Goal: Task Accomplishment & Management: Use online tool/utility

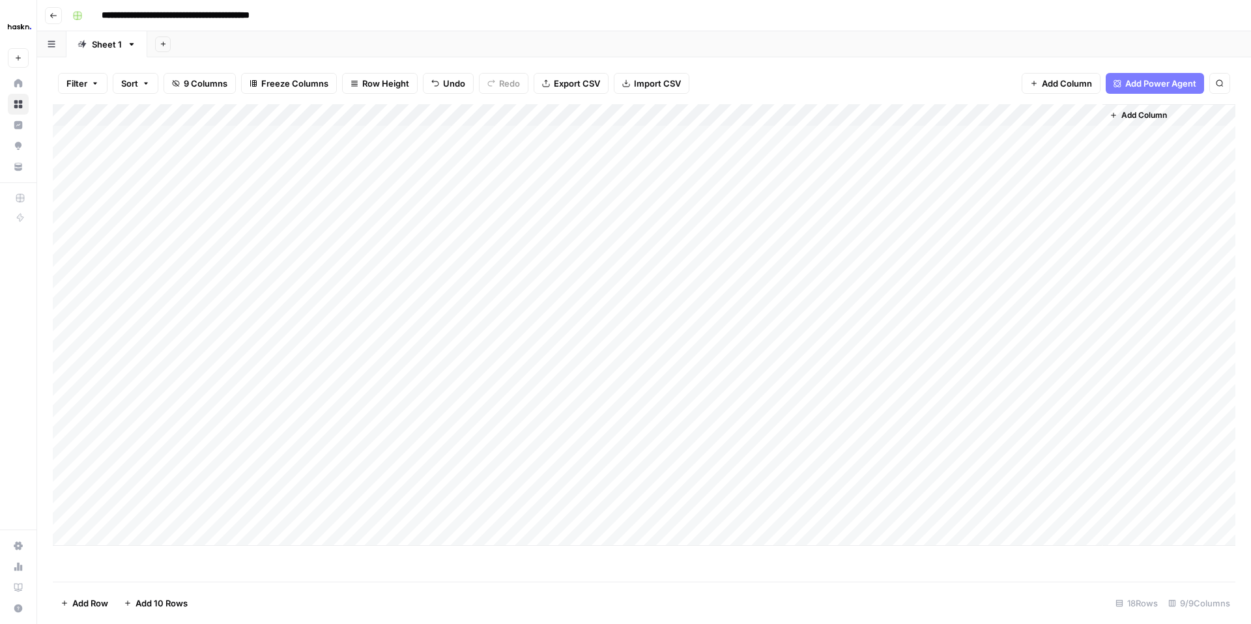
click at [703, 424] on div "Add Column" at bounding box center [644, 325] width 1183 height 442
click at [809, 424] on div "Add Column" at bounding box center [644, 325] width 1183 height 442
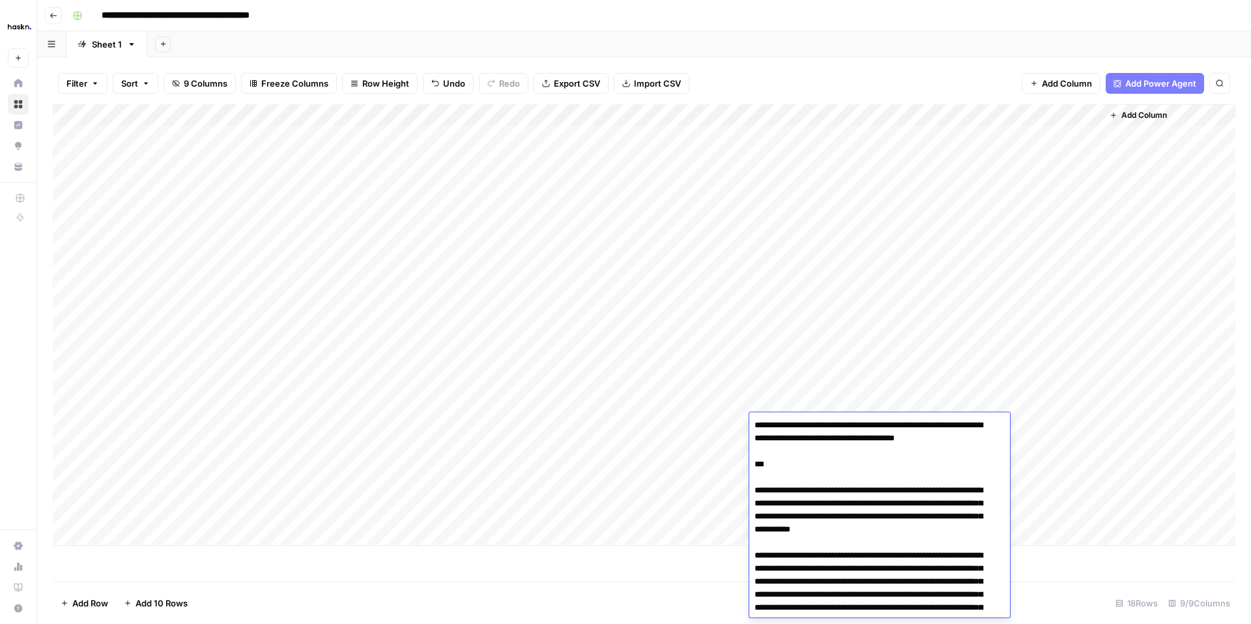
scroll to position [9615, 0]
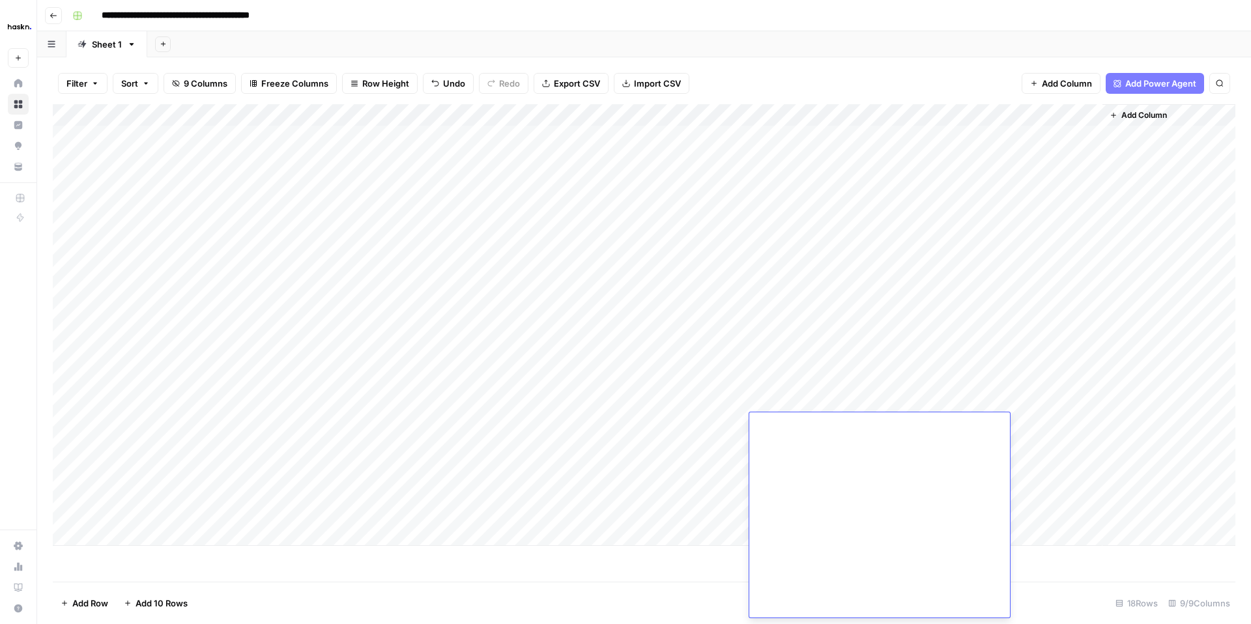
type textarea "**********"
click at [689, 429] on div "Add Column" at bounding box center [644, 325] width 1183 height 442
click at [696, 426] on div "Add Column" at bounding box center [644, 325] width 1183 height 442
click at [696, 426] on textarea at bounding box center [736, 425] width 209 height 18
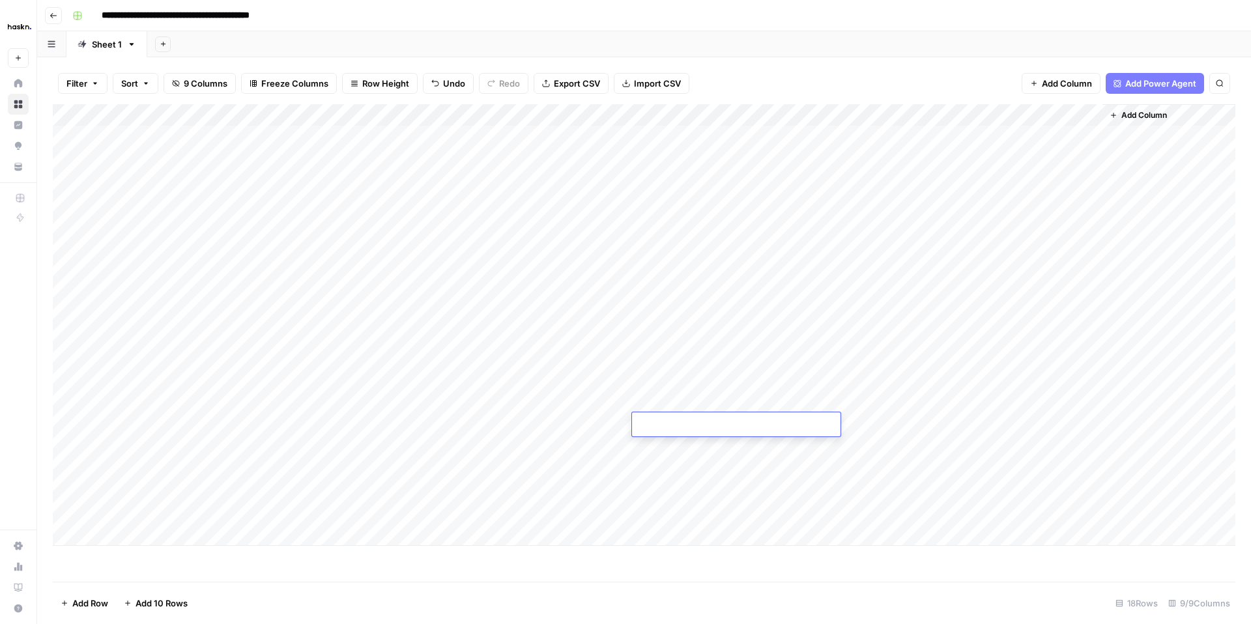
type textarea "**********"
click at [796, 426] on div "Add Column" at bounding box center [644, 325] width 1183 height 442
click at [796, 427] on div "Add Column" at bounding box center [644, 325] width 1183 height 442
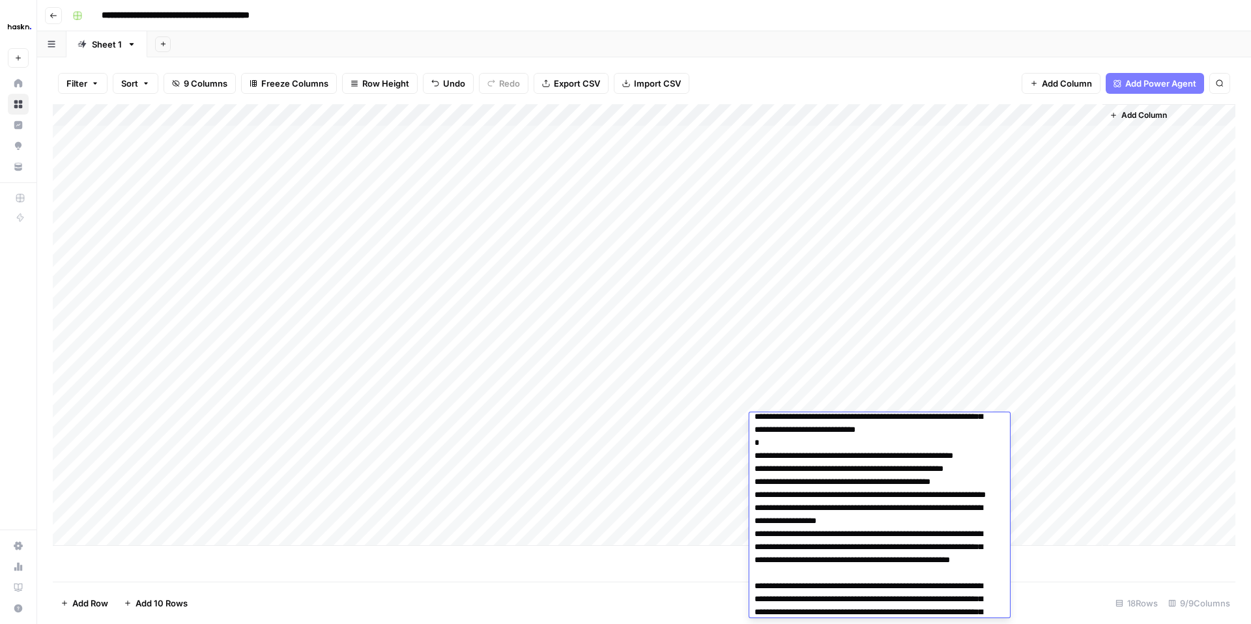
scroll to position [6463, 0]
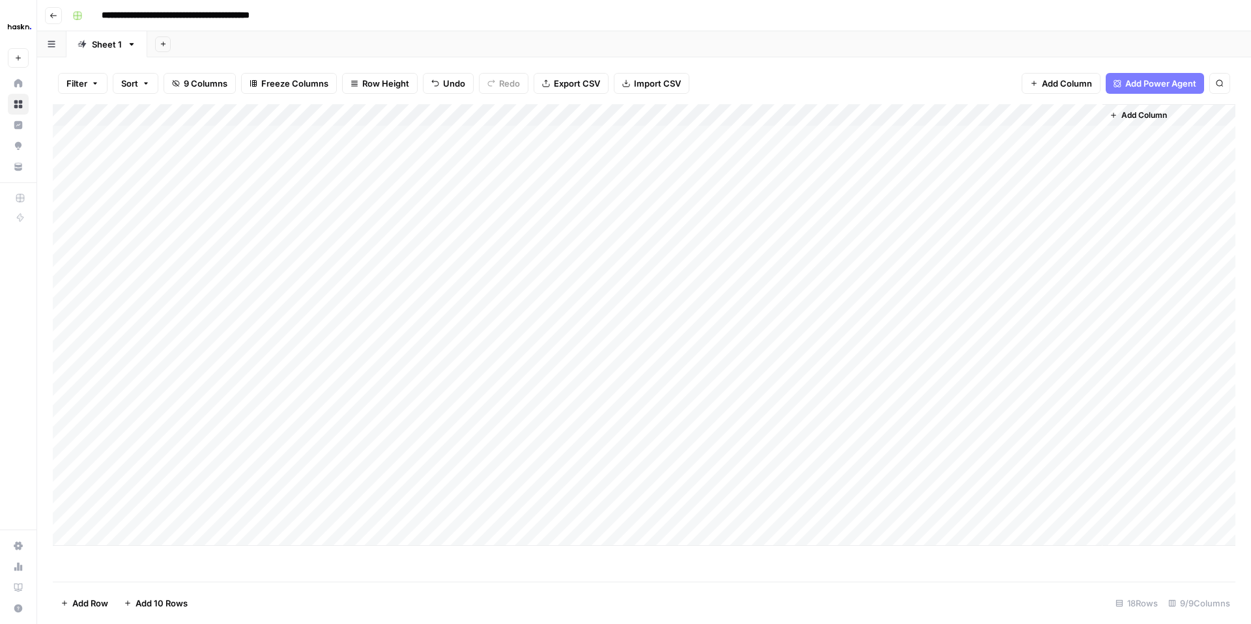
click at [656, 441] on div "Add Column" at bounding box center [644, 325] width 1183 height 442
click at [664, 424] on div "Add Column" at bounding box center [644, 325] width 1183 height 442
click at [772, 422] on div "Add Column" at bounding box center [644, 325] width 1183 height 442
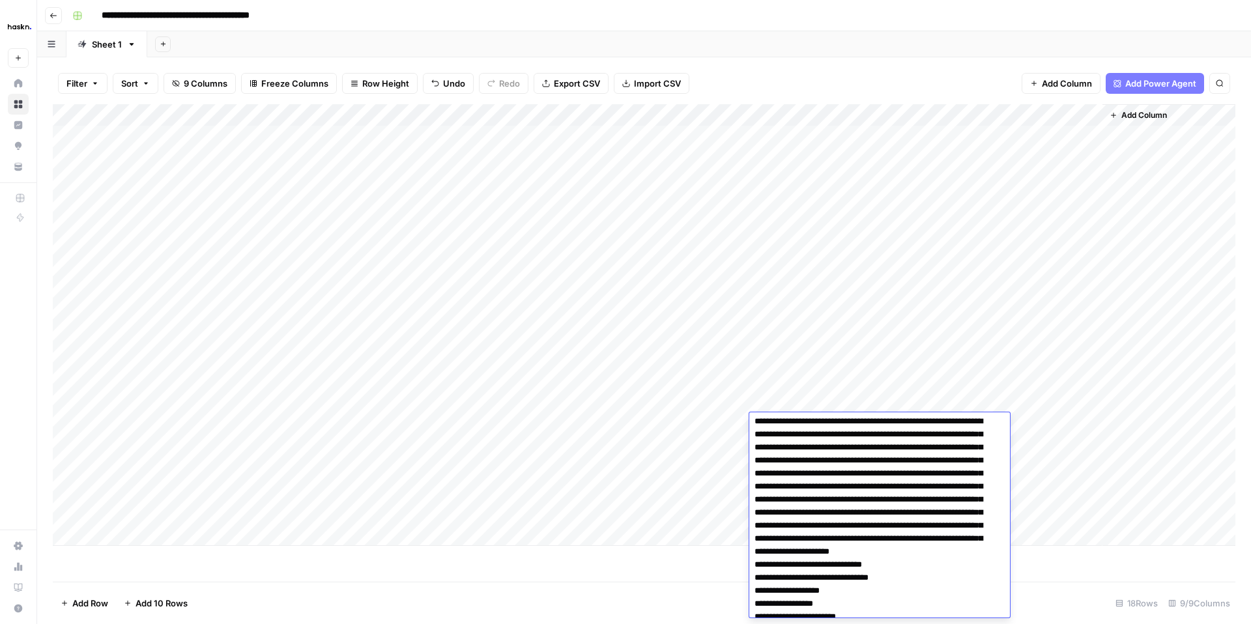
scroll to position [0, 0]
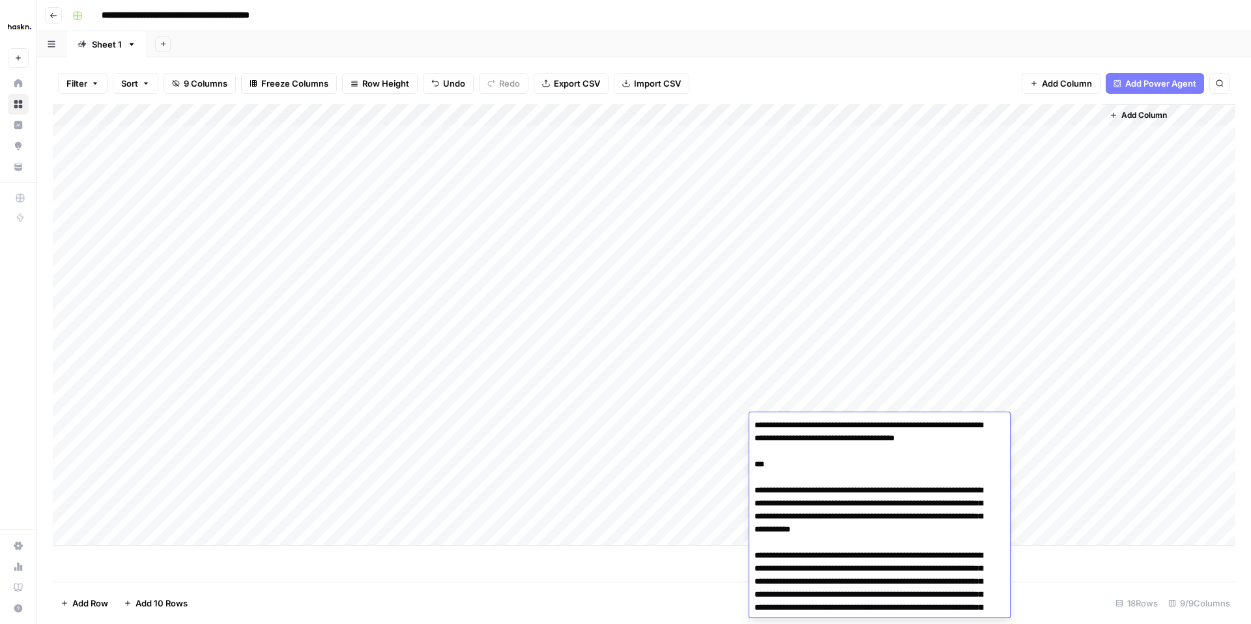
drag, startPoint x: 795, startPoint y: 468, endPoint x: 757, endPoint y: 435, distance: 49.9
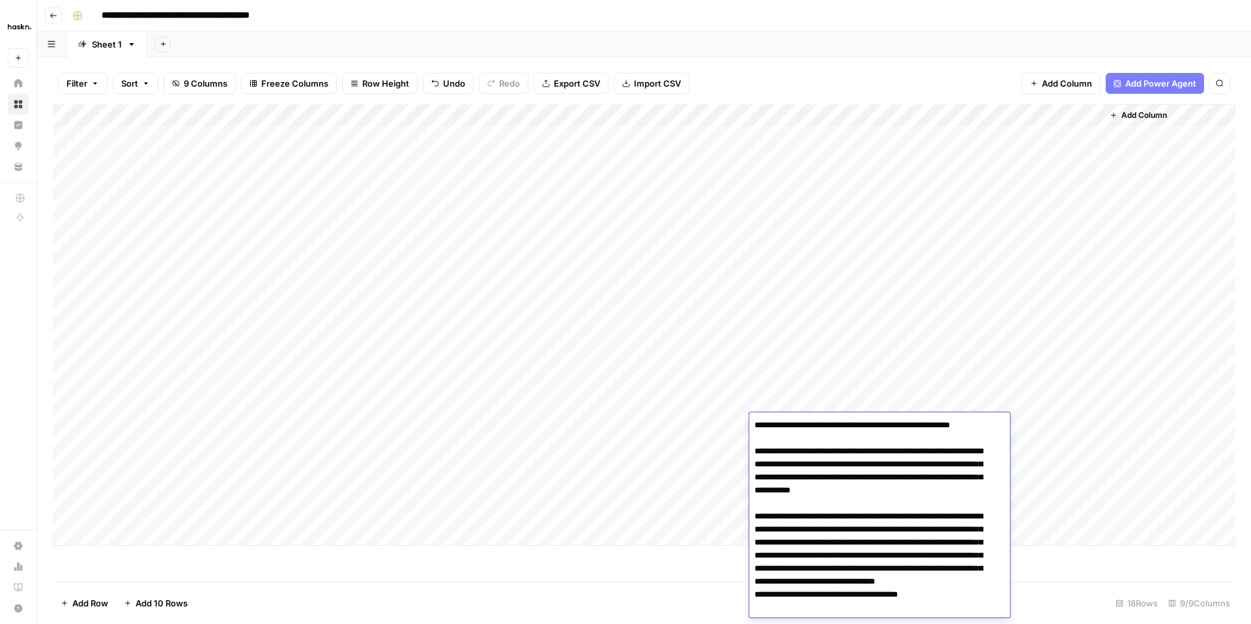
drag, startPoint x: 763, startPoint y: 450, endPoint x: 754, endPoint y: 423, distance: 28.2
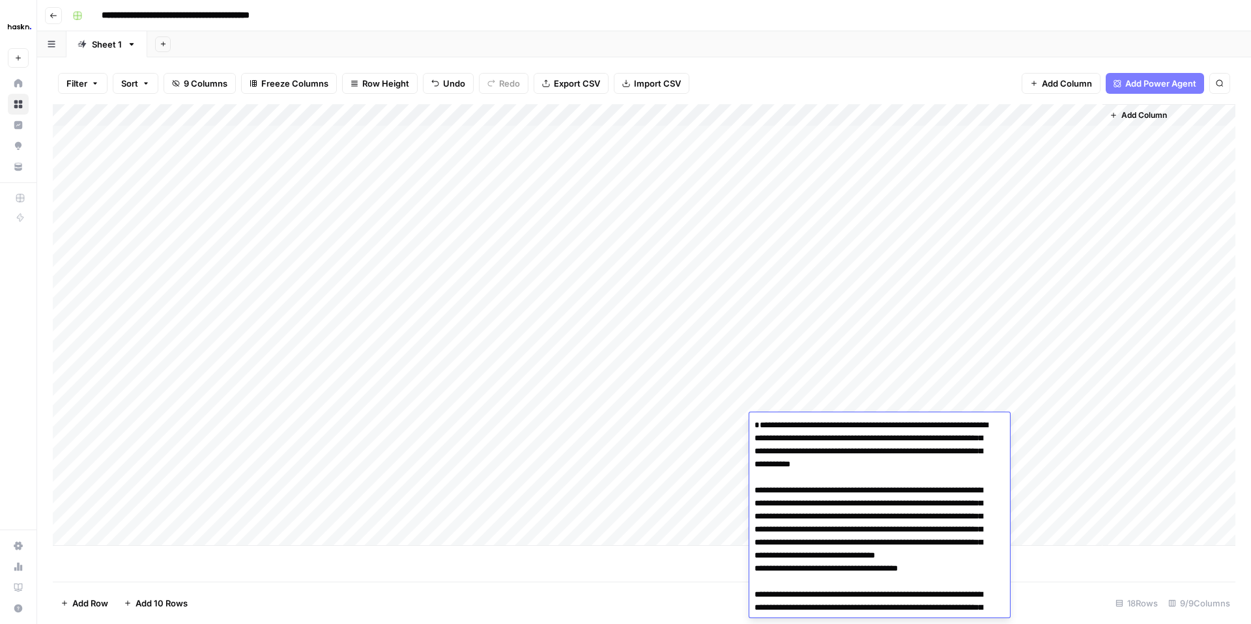
type textarea "**********"
click at [712, 448] on div "Add Column" at bounding box center [644, 325] width 1183 height 442
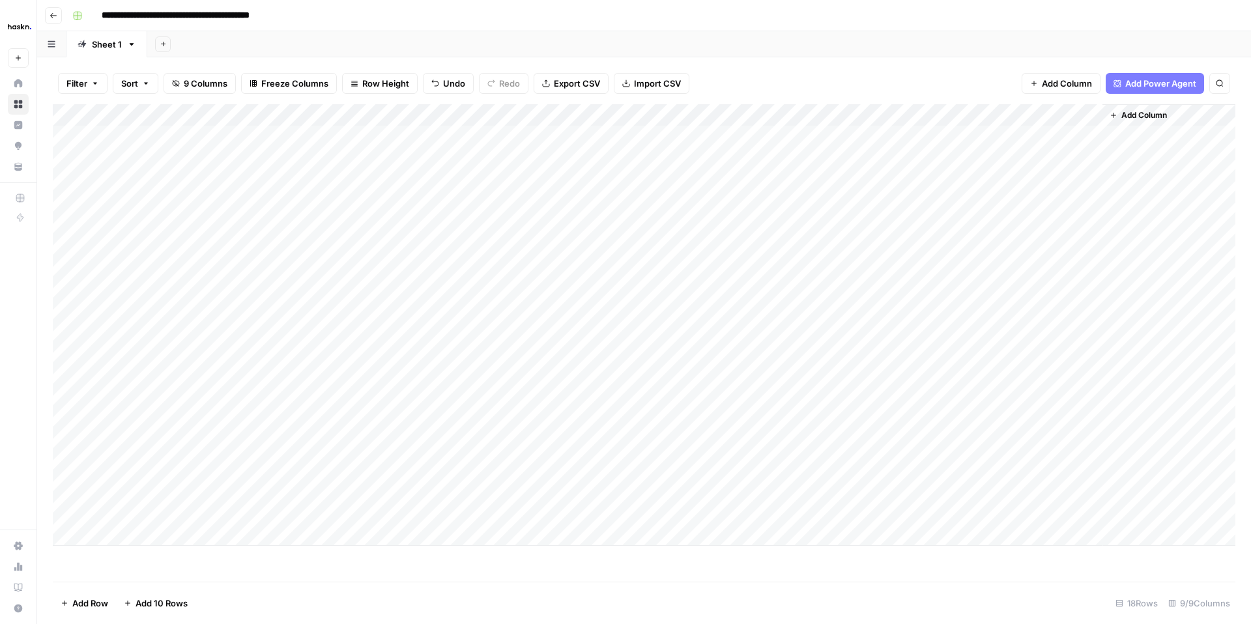
click at [927, 420] on div "Add Column" at bounding box center [644, 325] width 1183 height 442
click at [547, 451] on div "Add Column" at bounding box center [644, 325] width 1183 height 442
click at [680, 441] on div "Add Column" at bounding box center [644, 325] width 1183 height 442
click at [1086, 469] on div "Add Column" at bounding box center [644, 325] width 1183 height 442
click at [1096, 491] on div "Add Column" at bounding box center [644, 325] width 1183 height 442
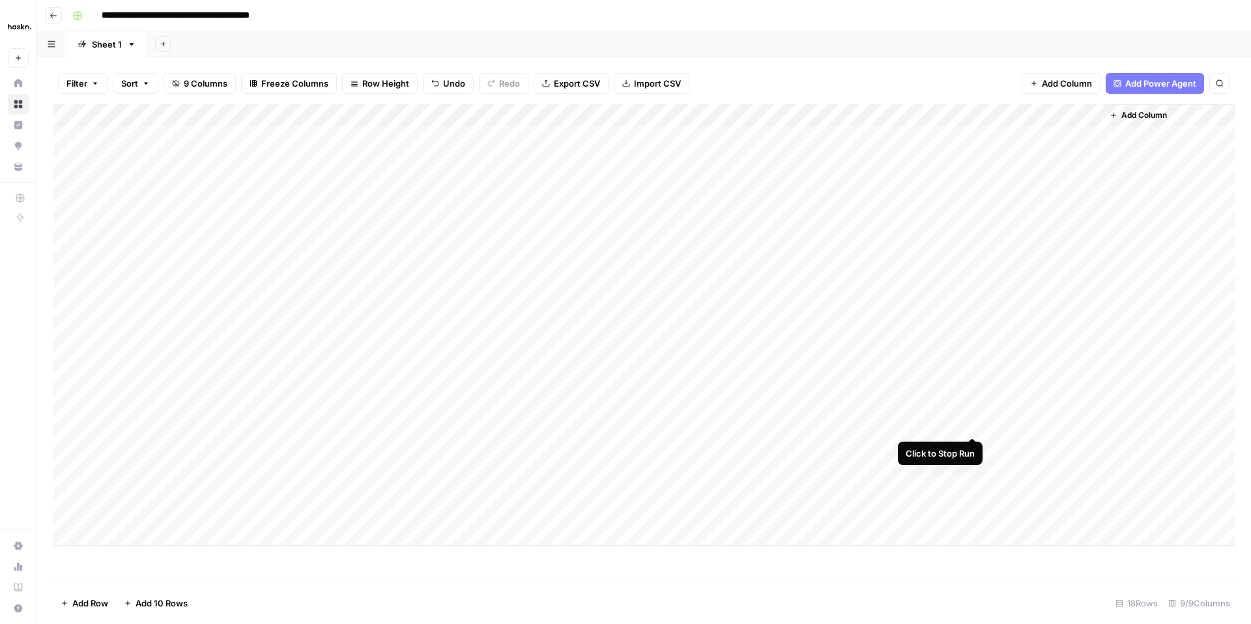
click at [968, 425] on div "Add Column" at bounding box center [644, 325] width 1183 height 442
click at [958, 113] on div "Add Column" at bounding box center [644, 325] width 1183 height 442
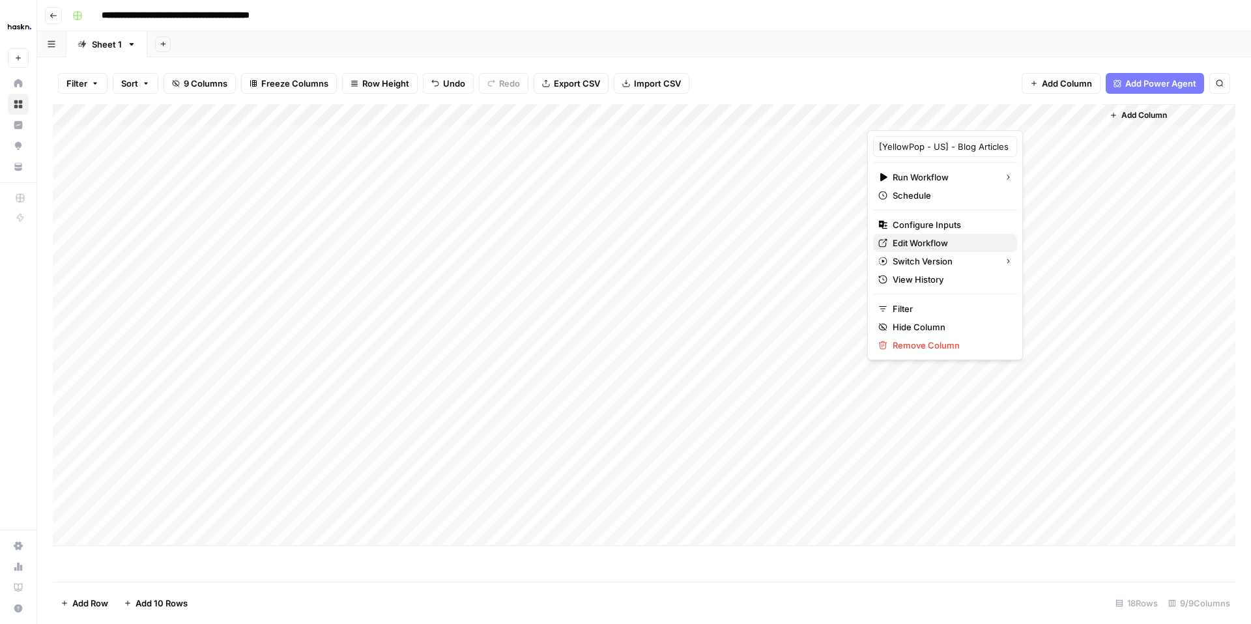
click at [924, 242] on span "Edit Workflow" at bounding box center [950, 243] width 114 height 13
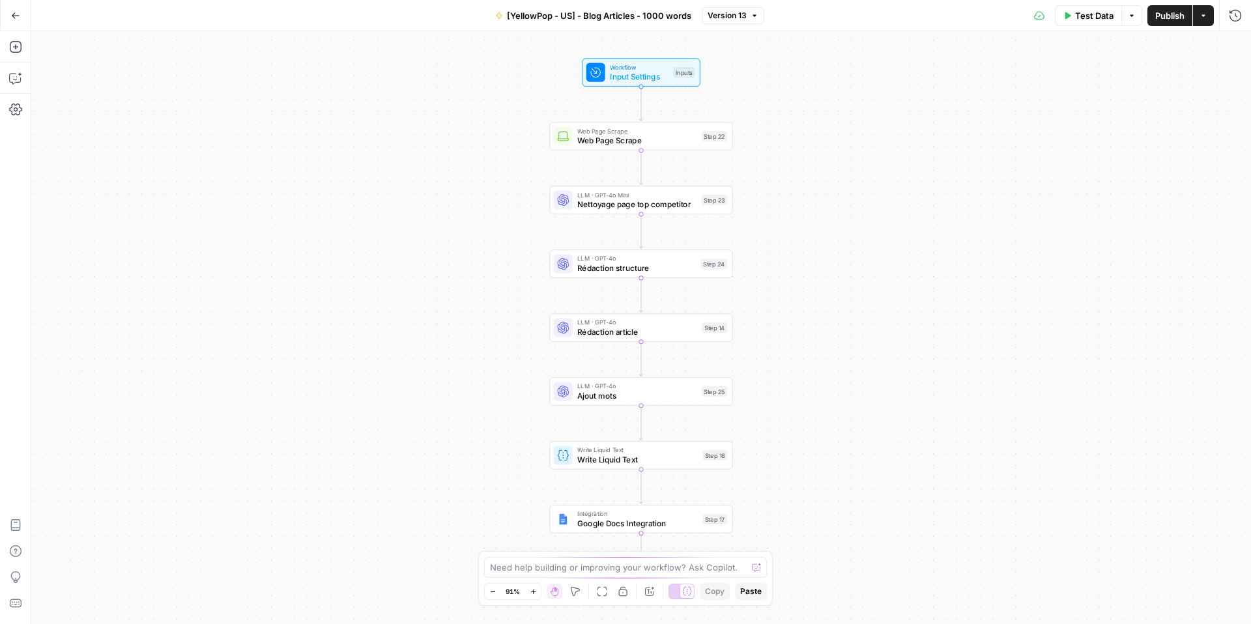
click at [531, 590] on icon "button" at bounding box center [533, 592] width 7 height 7
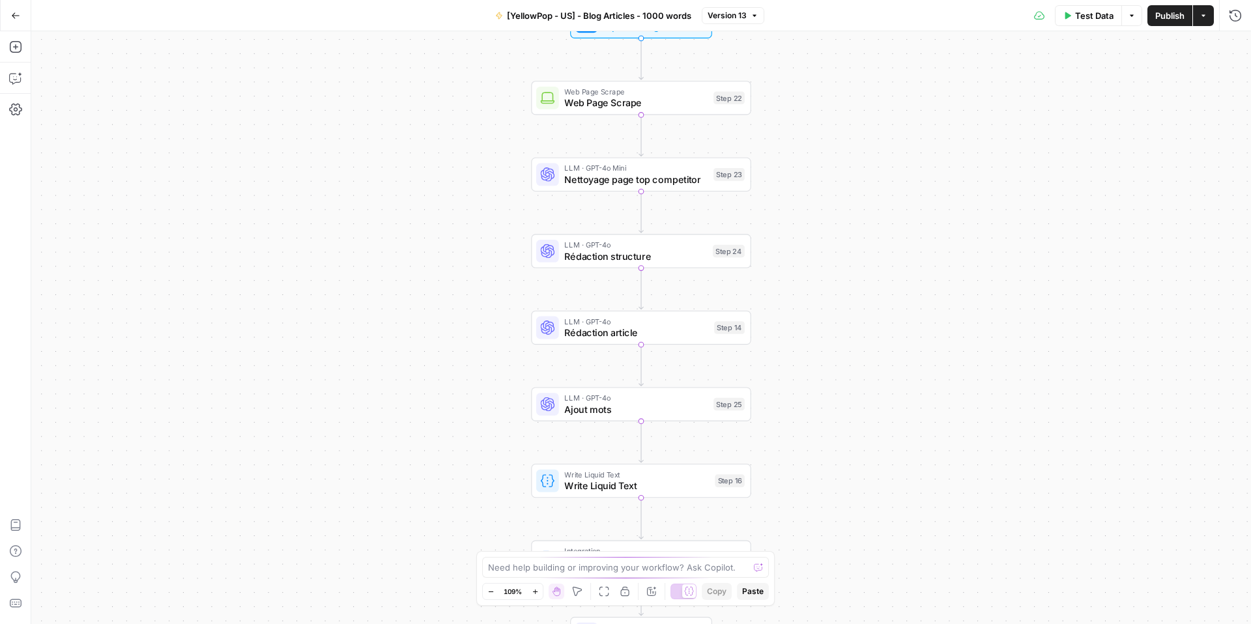
click at [531, 590] on button "Zoom In" at bounding box center [535, 592] width 16 height 16
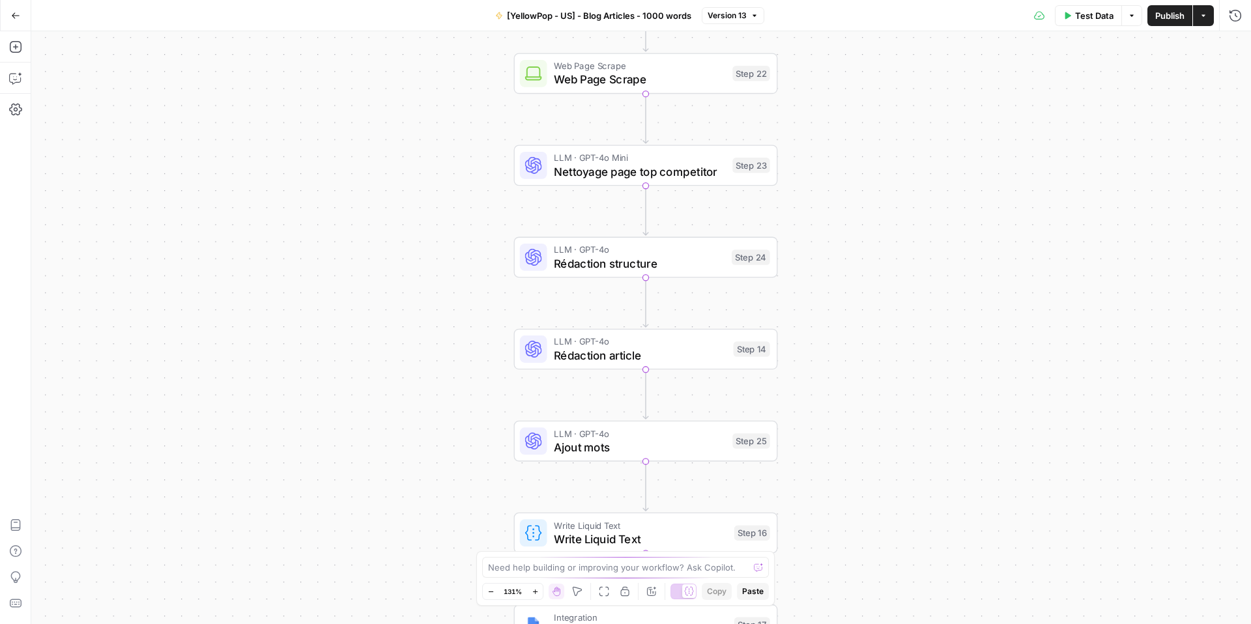
drag, startPoint x: 409, startPoint y: 251, endPoint x: 419, endPoint y: 312, distance: 62.1
click at [419, 312] on div "Workflow Input Settings Inputs Web Page Scrape Web Page Scrape Step 22 LLM · GP…" at bounding box center [641, 327] width 1220 height 593
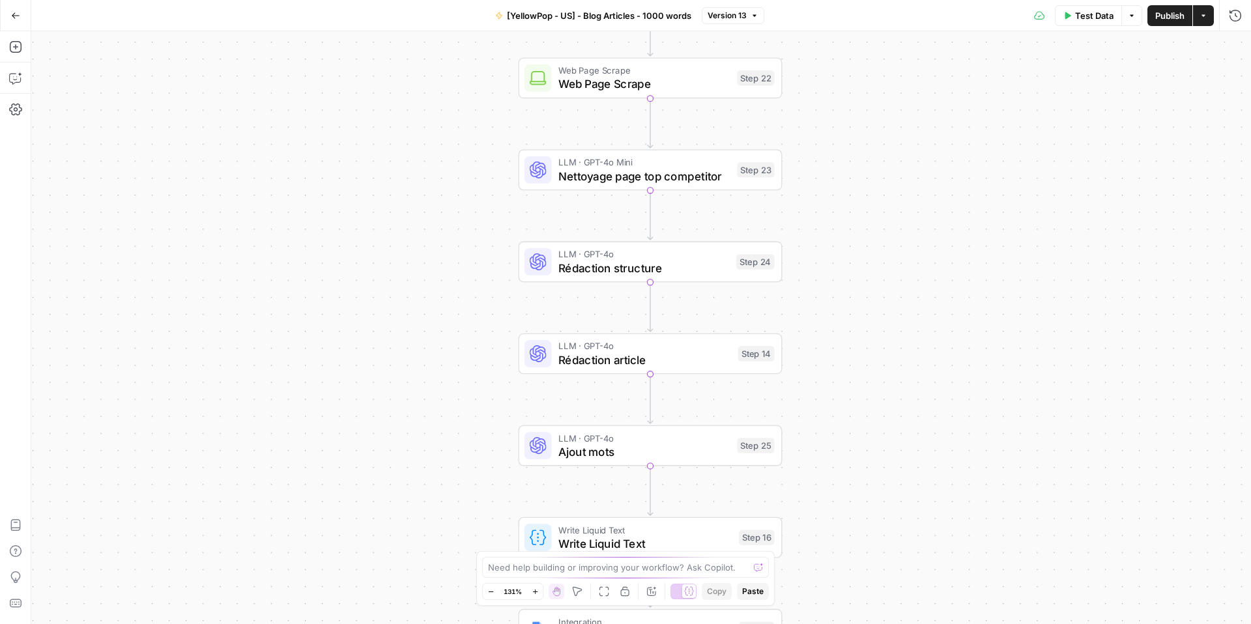
drag, startPoint x: 411, startPoint y: 308, endPoint x: 416, endPoint y: 206, distance: 101.8
click at [405, 216] on div "Workflow Input Settings Inputs Web Page Scrape Web Page Scrape Step 22 LLM · GP…" at bounding box center [641, 327] width 1220 height 593
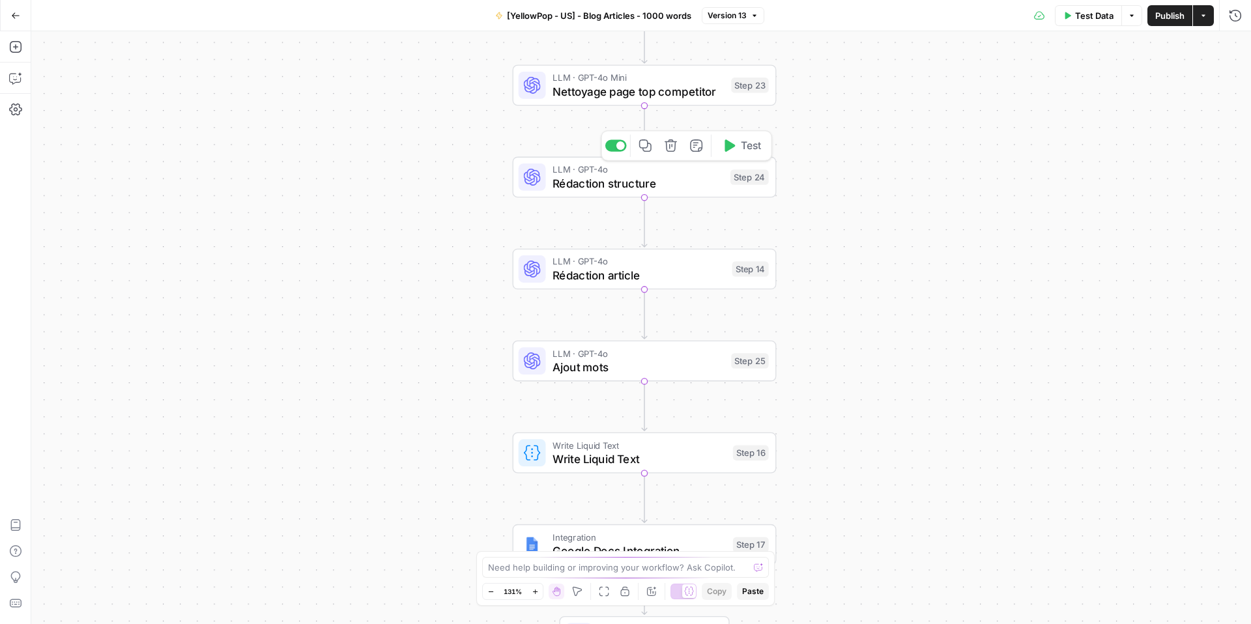
click at [583, 189] on span "Rédaction structure" at bounding box center [638, 183] width 171 height 17
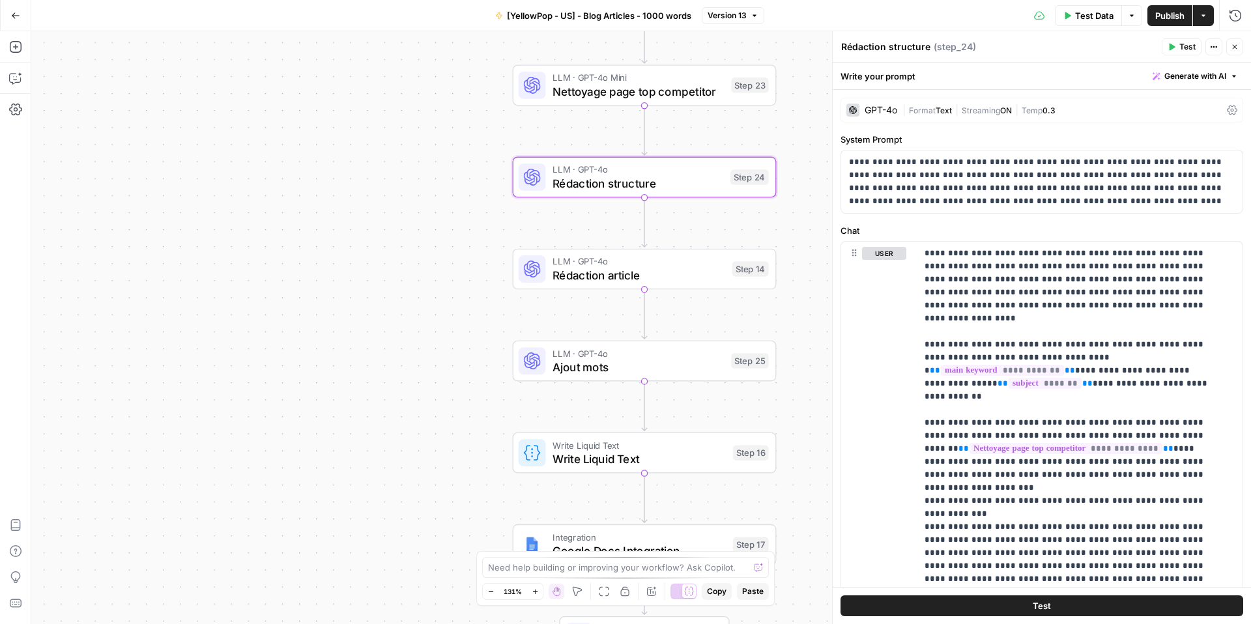
click at [876, 111] on div "GPT-4o" at bounding box center [881, 110] width 33 height 9
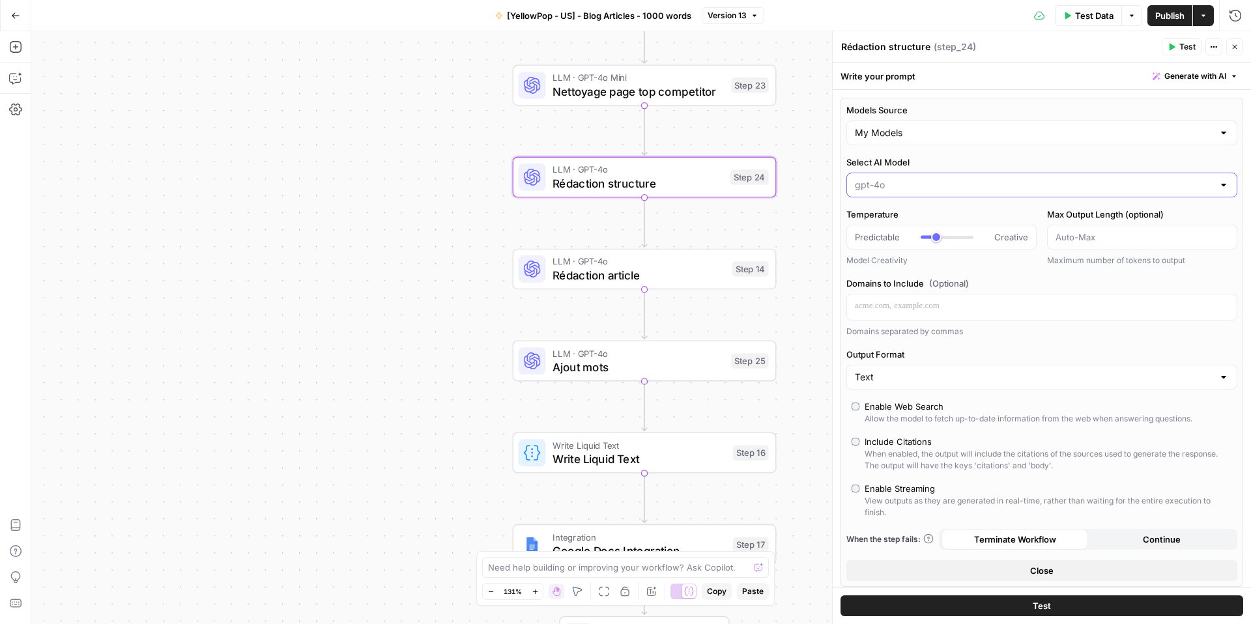
click at [987, 184] on input "Select AI Model" at bounding box center [1034, 185] width 358 height 13
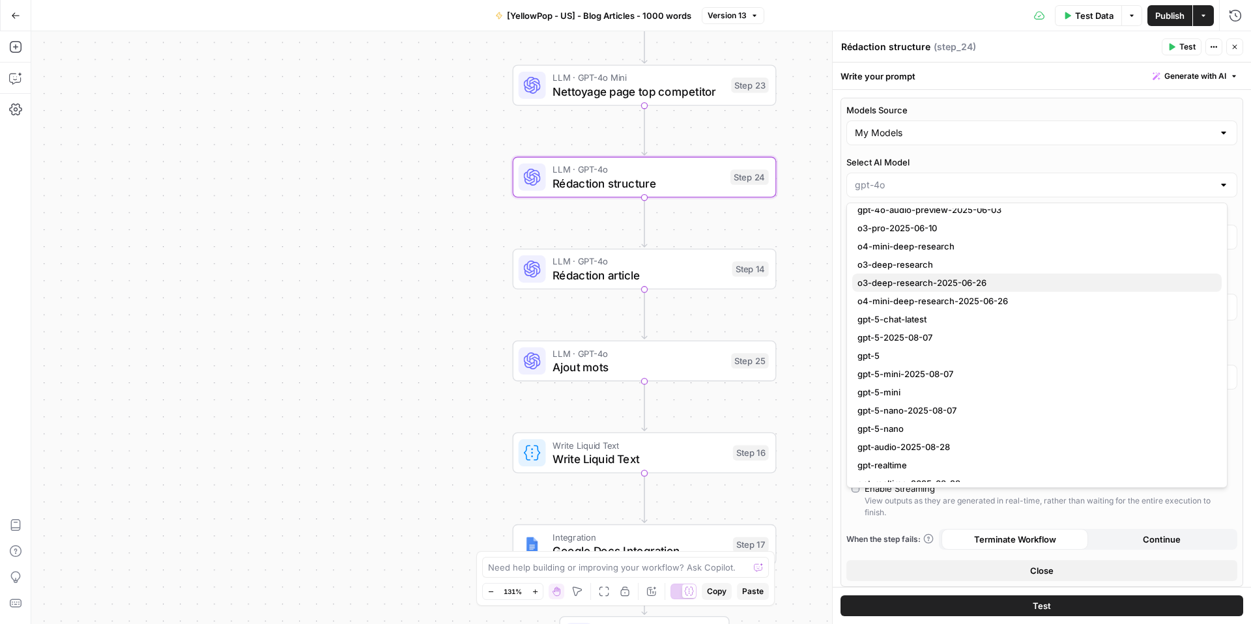
scroll to position [1268, 0]
click at [895, 353] on span "gpt-5" at bounding box center [1035, 355] width 354 height 13
type input "gpt-5"
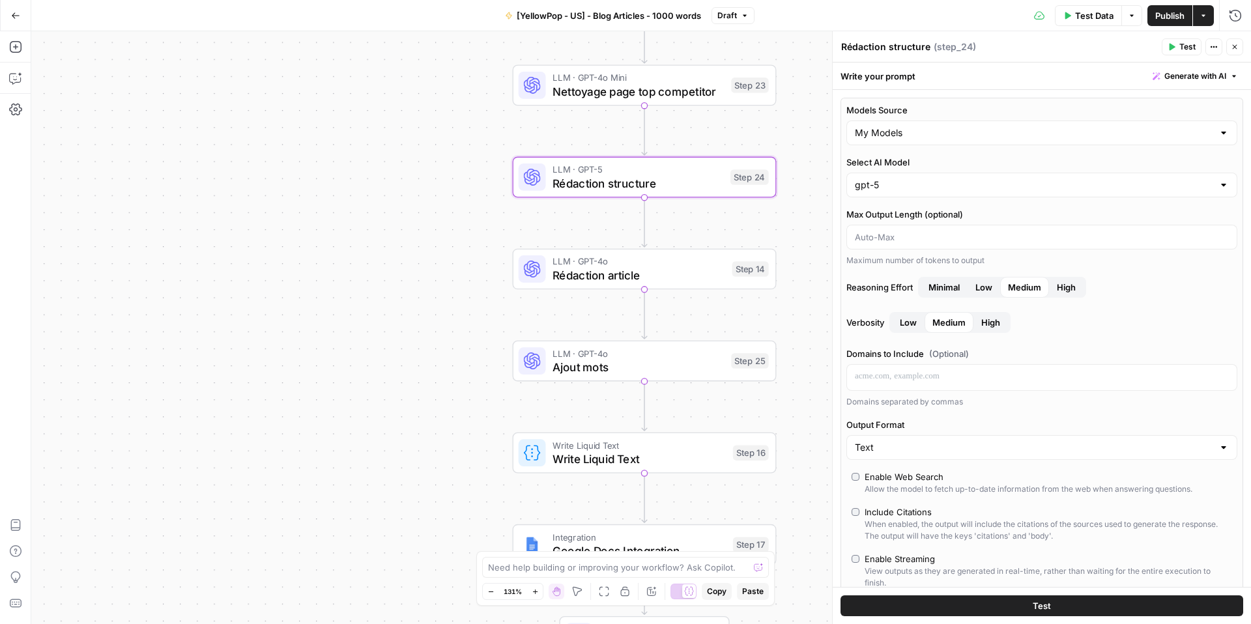
click at [1022, 286] on span "Medium" at bounding box center [1024, 287] width 33 height 13
click at [1024, 289] on span "Medium" at bounding box center [1024, 287] width 33 height 13
click at [1231, 48] on icon "button" at bounding box center [1235, 47] width 8 height 8
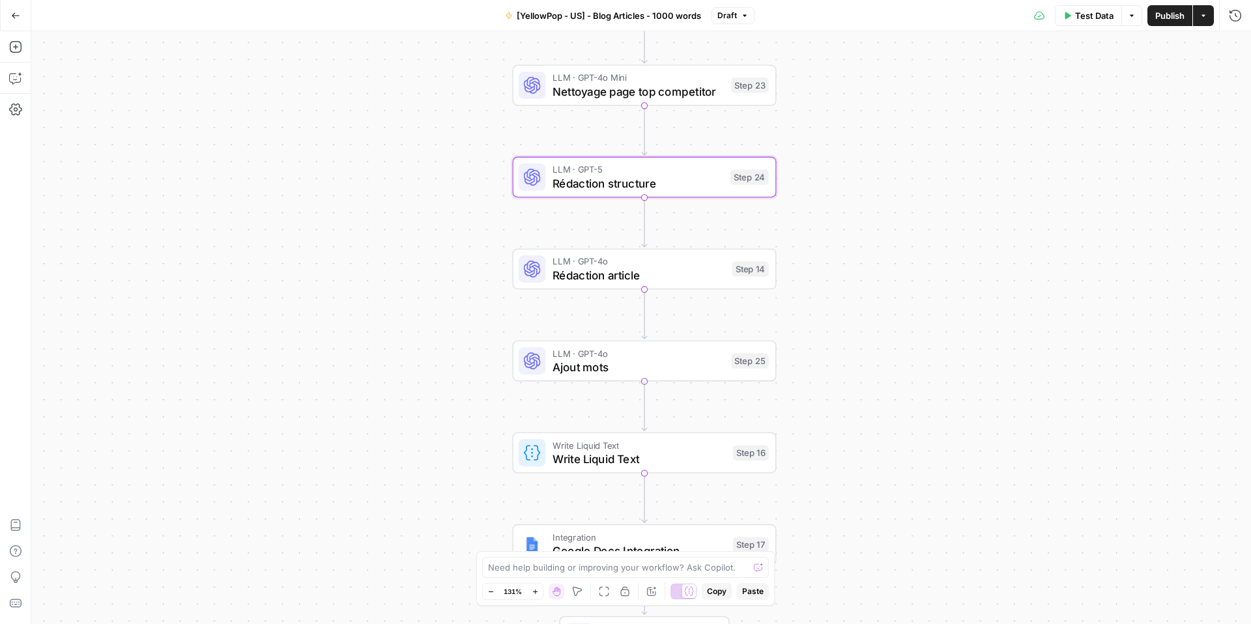
click at [618, 287] on div "LLM · GPT-4o Rédaction article Step 14 Copy step Delete step Add Note Test" at bounding box center [645, 269] width 264 height 41
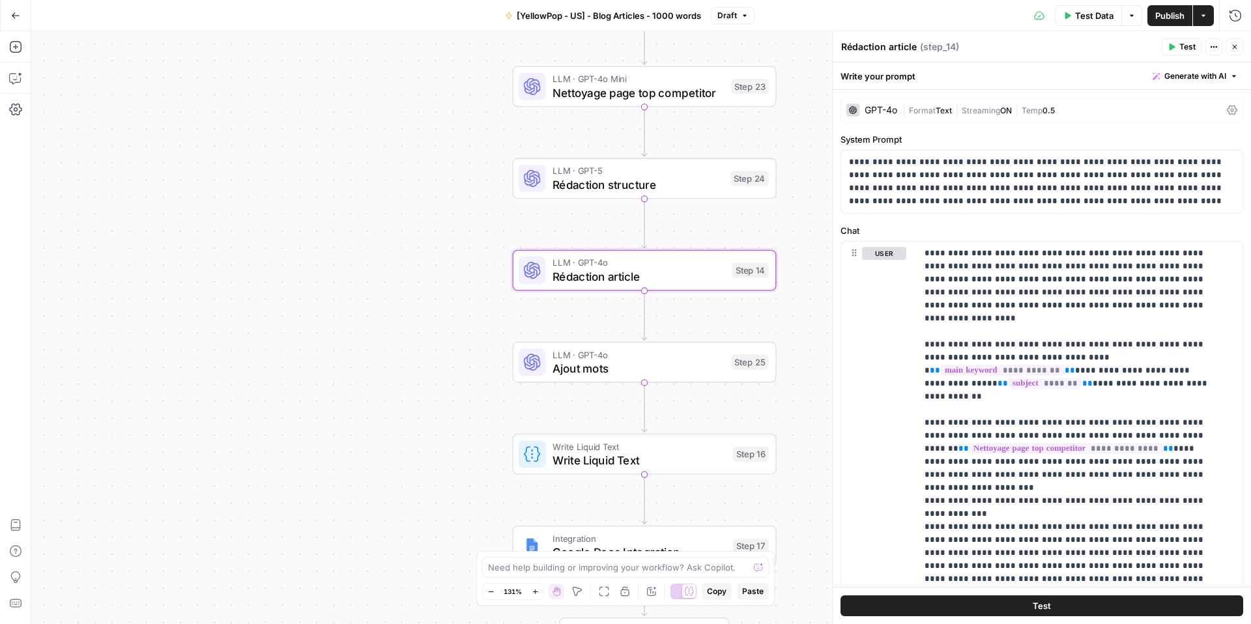
click at [887, 111] on div "GPT-4o" at bounding box center [881, 110] width 33 height 9
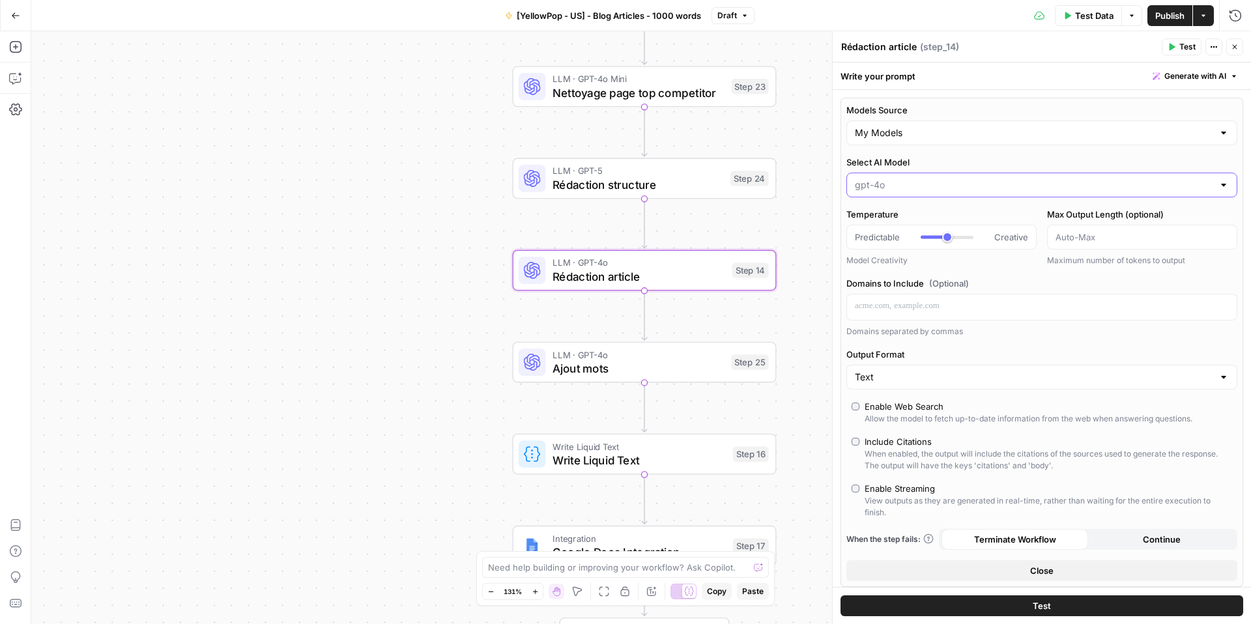
click at [933, 190] on input "Select AI Model" at bounding box center [1034, 185] width 358 height 13
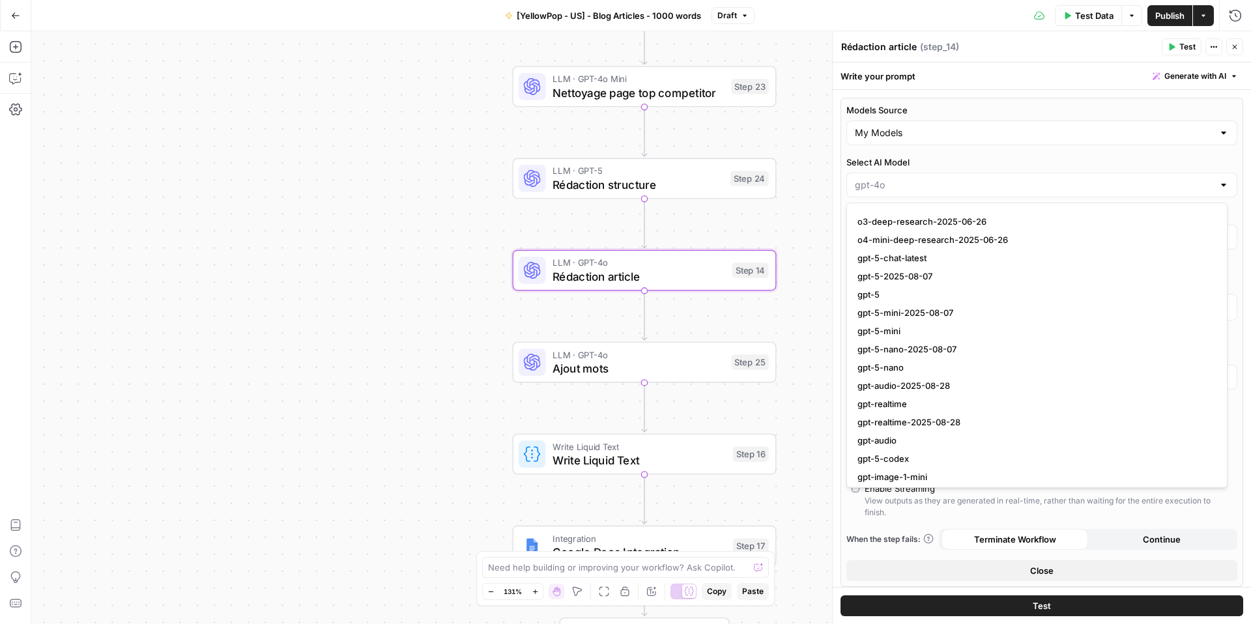
scroll to position [1354, 0]
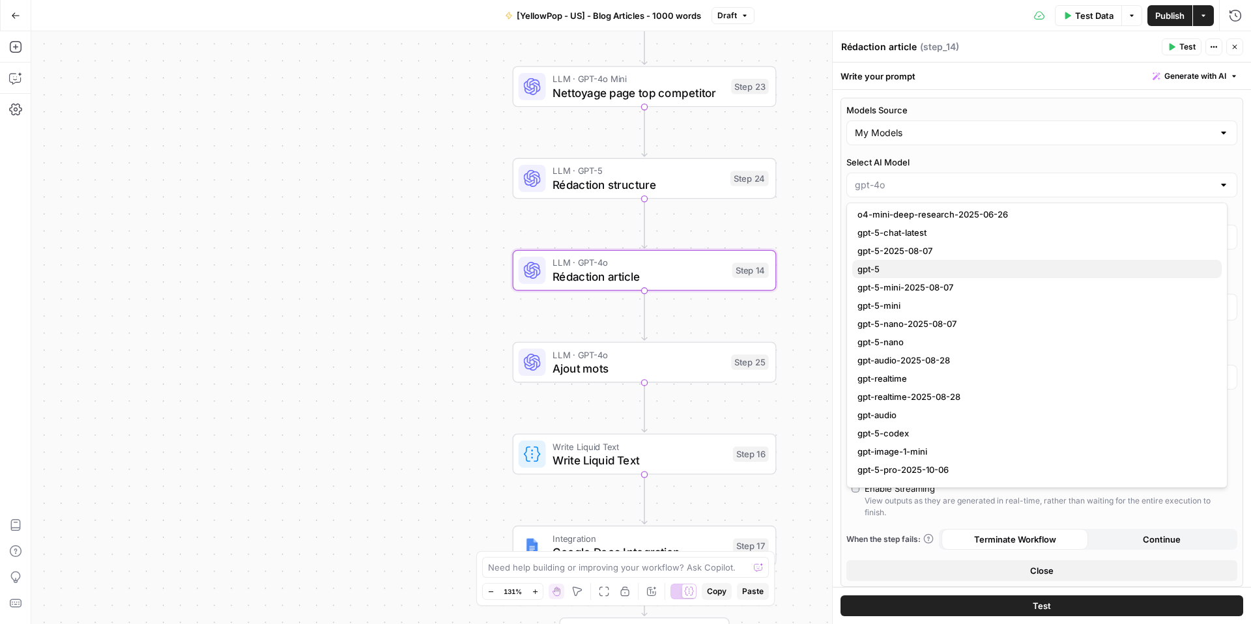
click at [889, 273] on span "gpt-5" at bounding box center [1035, 269] width 354 height 13
type input "gpt-5"
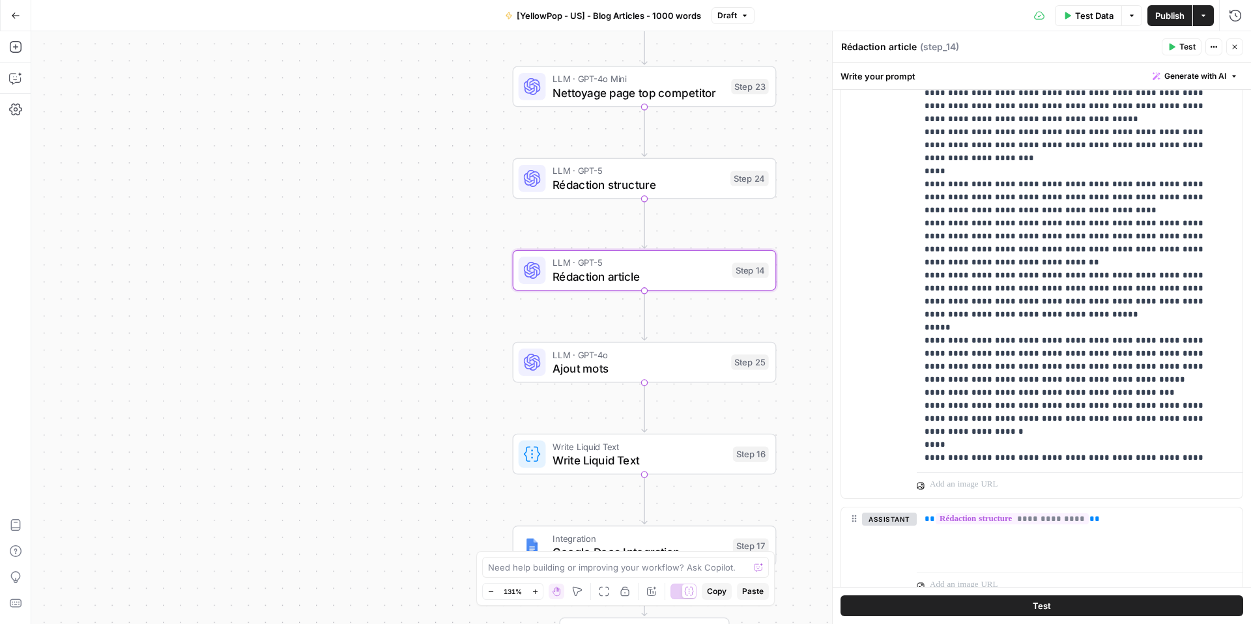
scroll to position [2616, 0]
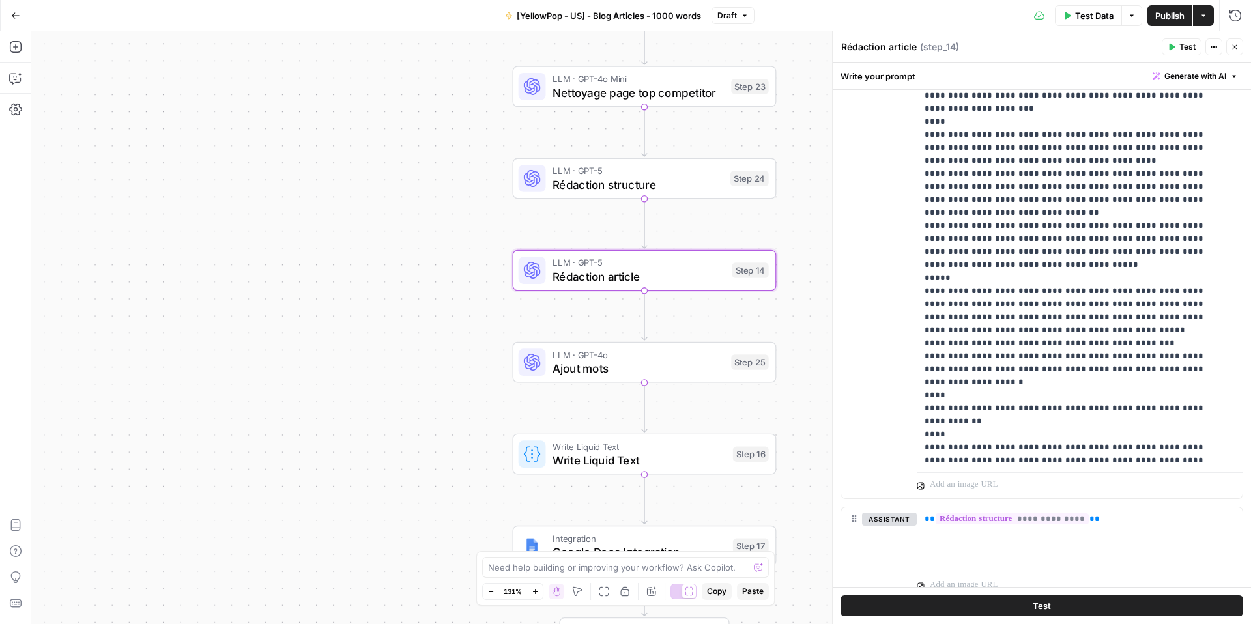
click at [1232, 46] on icon "button" at bounding box center [1235, 47] width 8 height 8
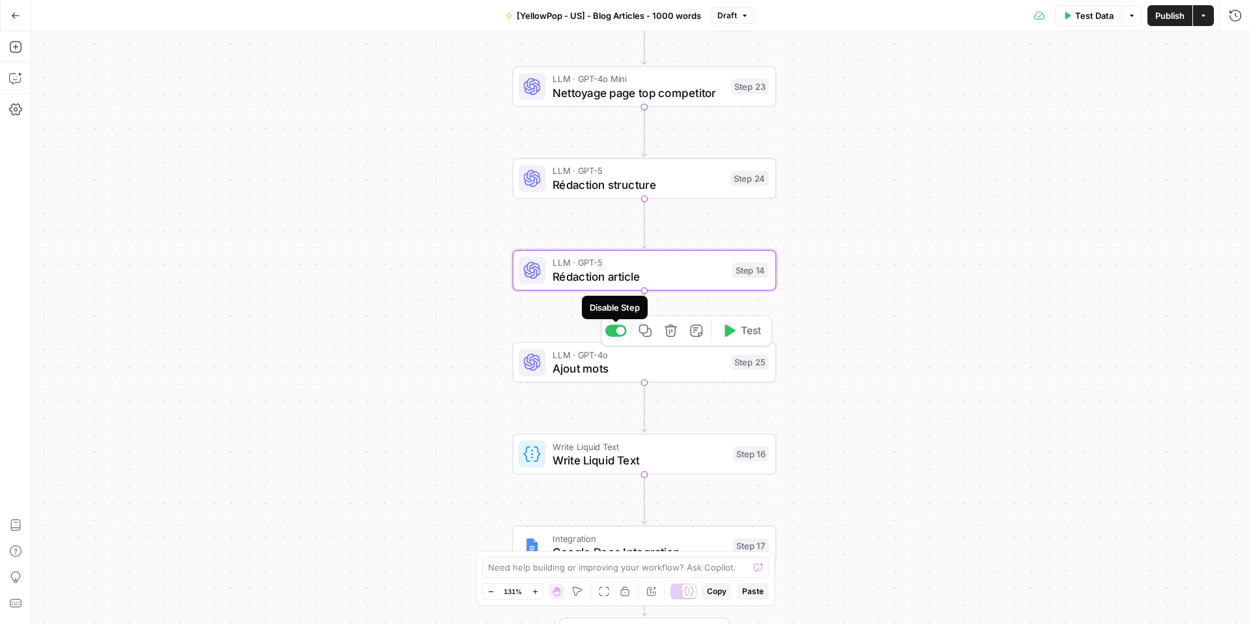
click at [623, 332] on div at bounding box center [621, 331] width 8 height 8
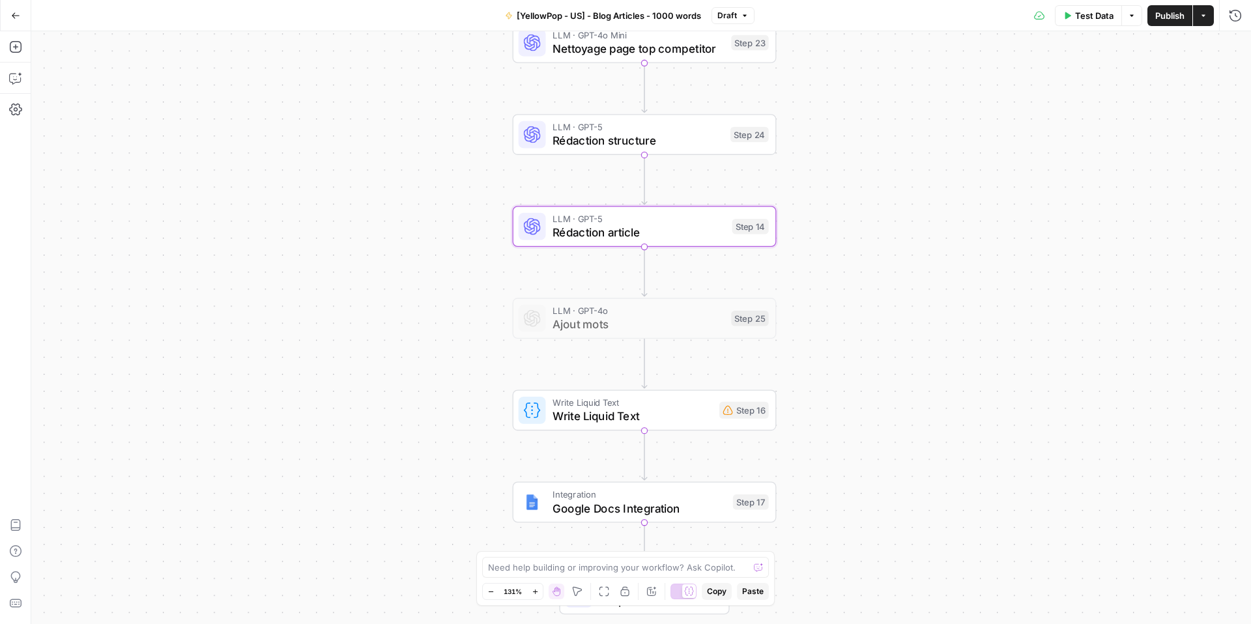
click at [614, 408] on span "Write Liquid Text" at bounding box center [633, 416] width 160 height 17
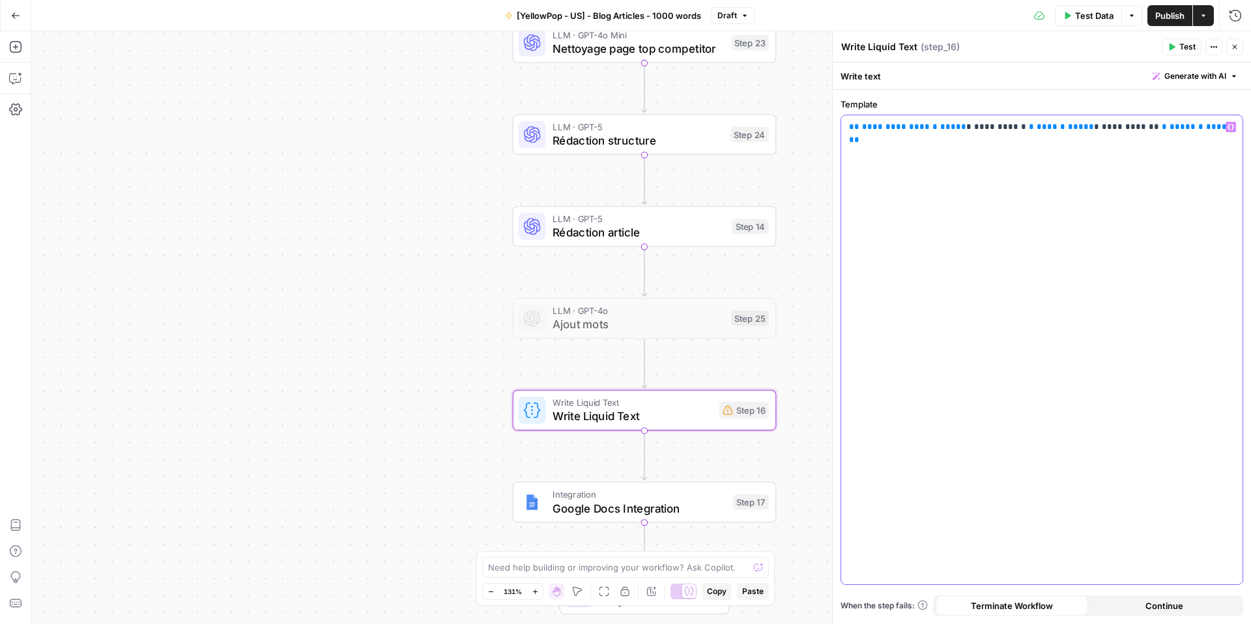
drag, startPoint x: 890, startPoint y: 130, endPoint x: 890, endPoint y: 141, distance: 10.4
click at [890, 130] on span "**********" at bounding box center [896, 127] width 68 height 8
click at [667, 239] on span "Rédaction article" at bounding box center [639, 232] width 173 height 17
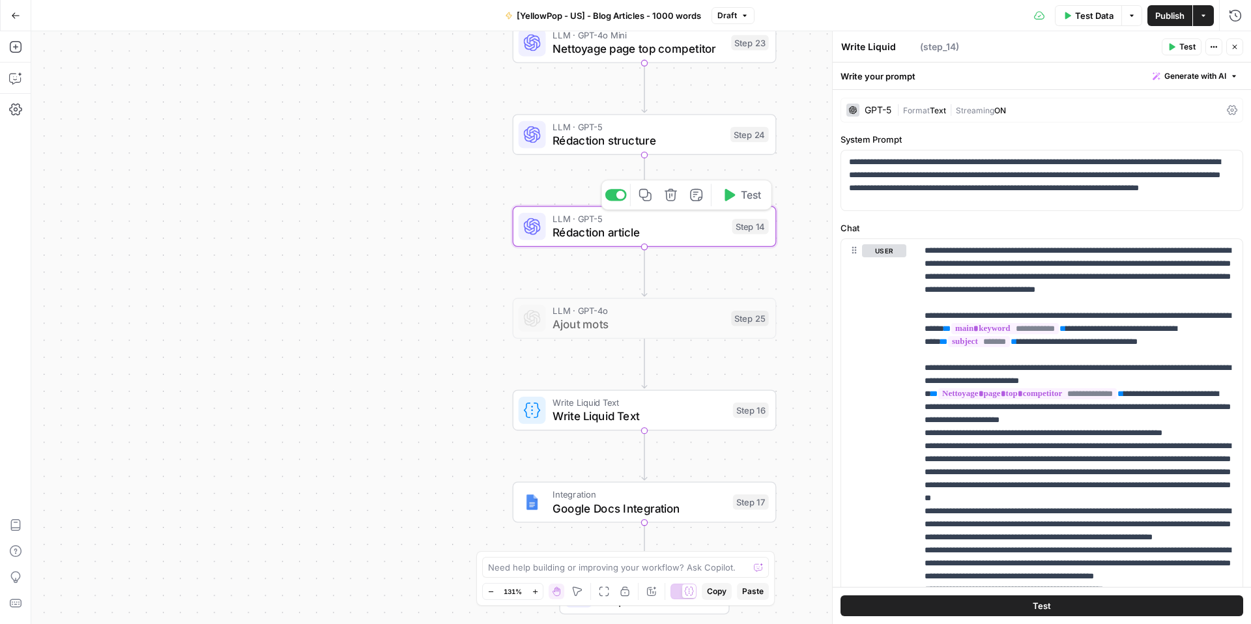
type textarea "Rédaction article"
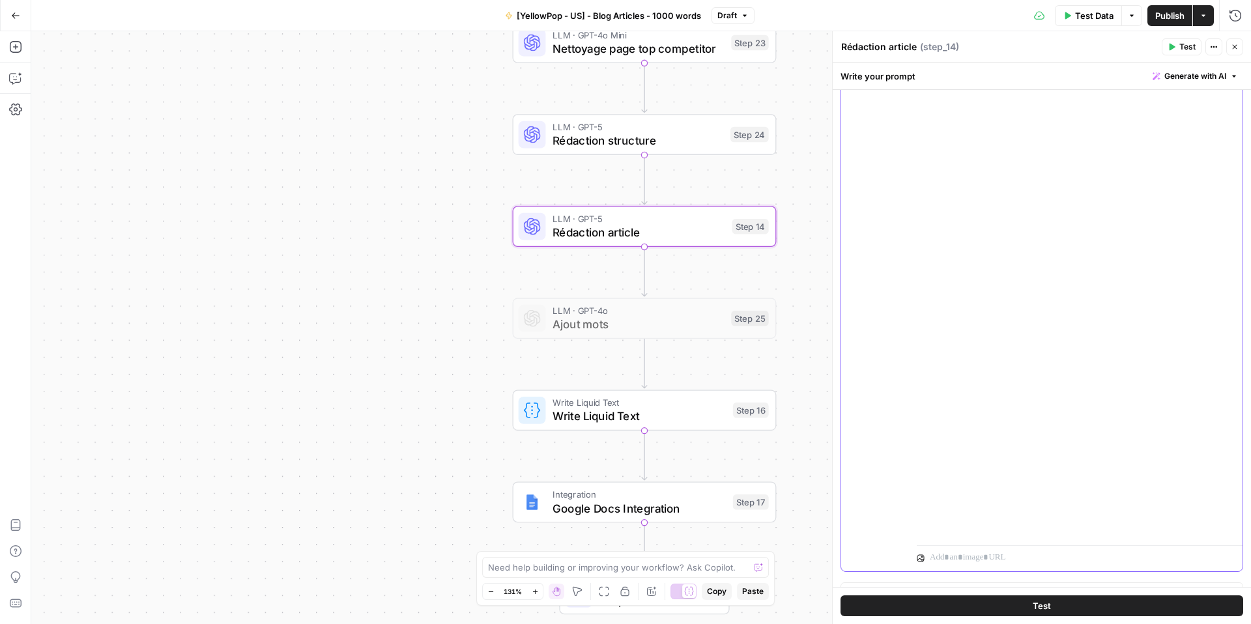
scroll to position [11953, 0]
click at [598, 411] on span "Write Liquid Text" at bounding box center [639, 416] width 173 height 17
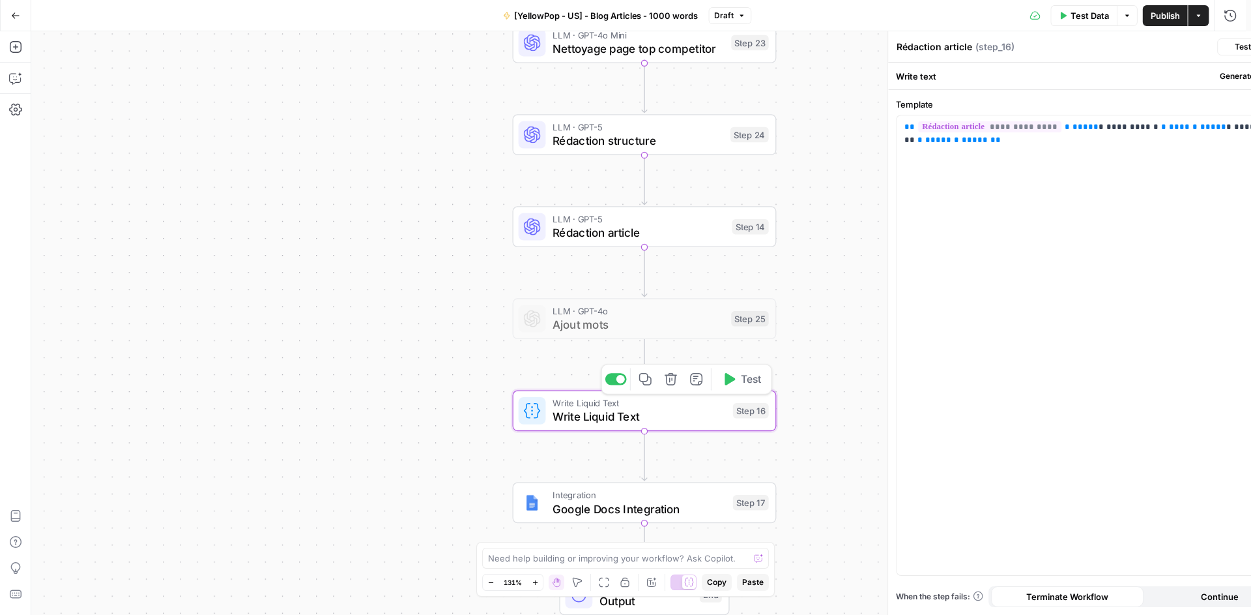
type textarea "Write Liquid Text"
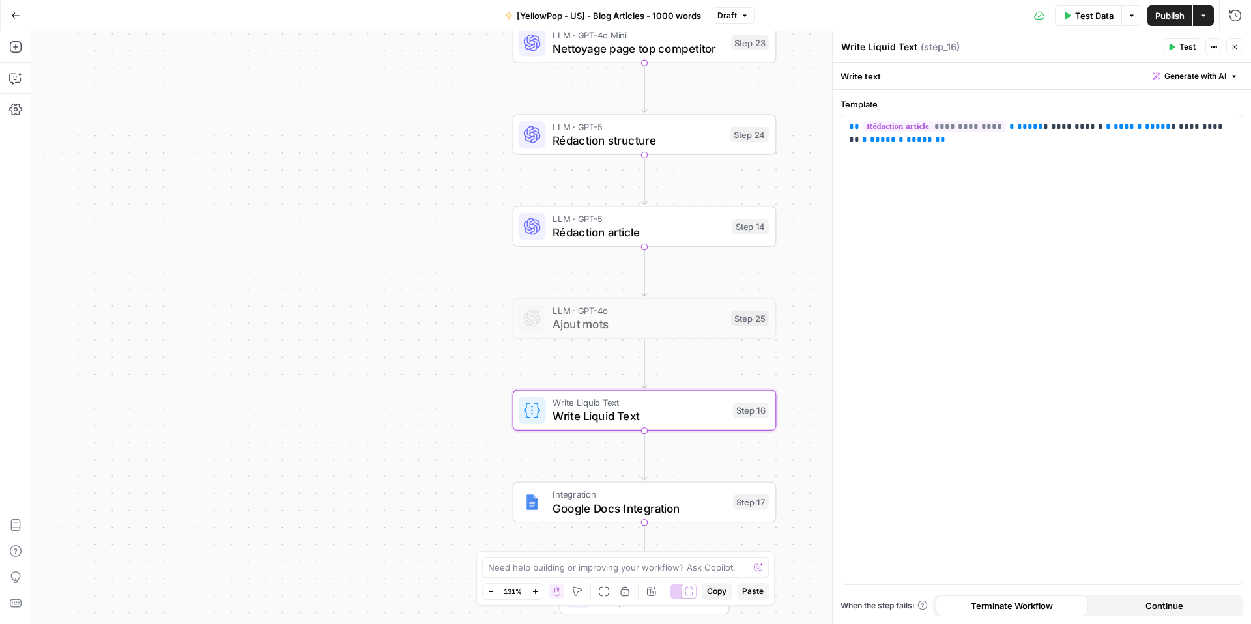
click at [1163, 18] on span "Publish" at bounding box center [1170, 15] width 29 height 13
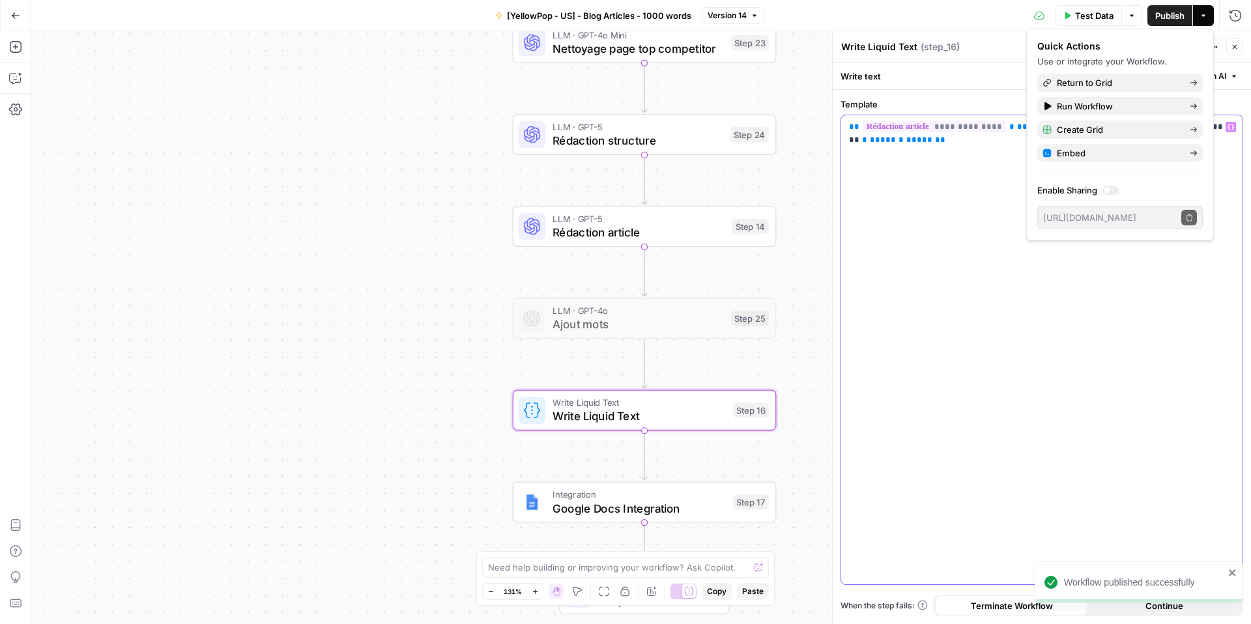
click at [980, 250] on div "**********" at bounding box center [1041, 349] width 401 height 469
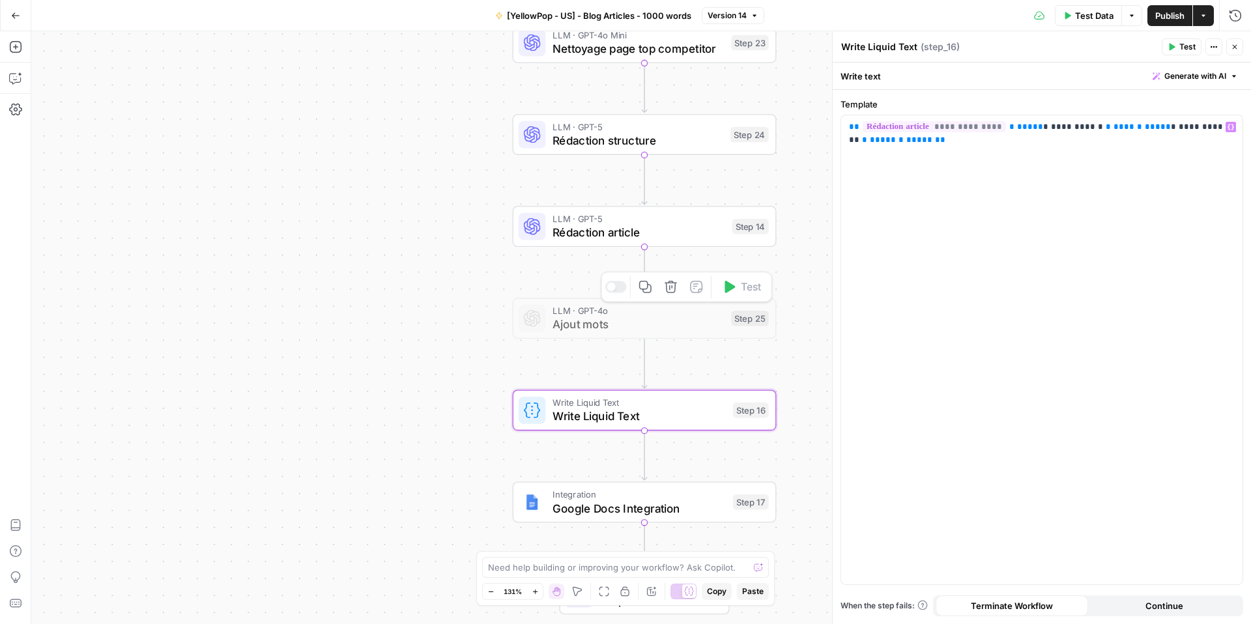
click at [668, 241] on div "LLM · GPT-5 Rédaction article Step 14 Copy step Delete step Add Note Test" at bounding box center [645, 226] width 264 height 41
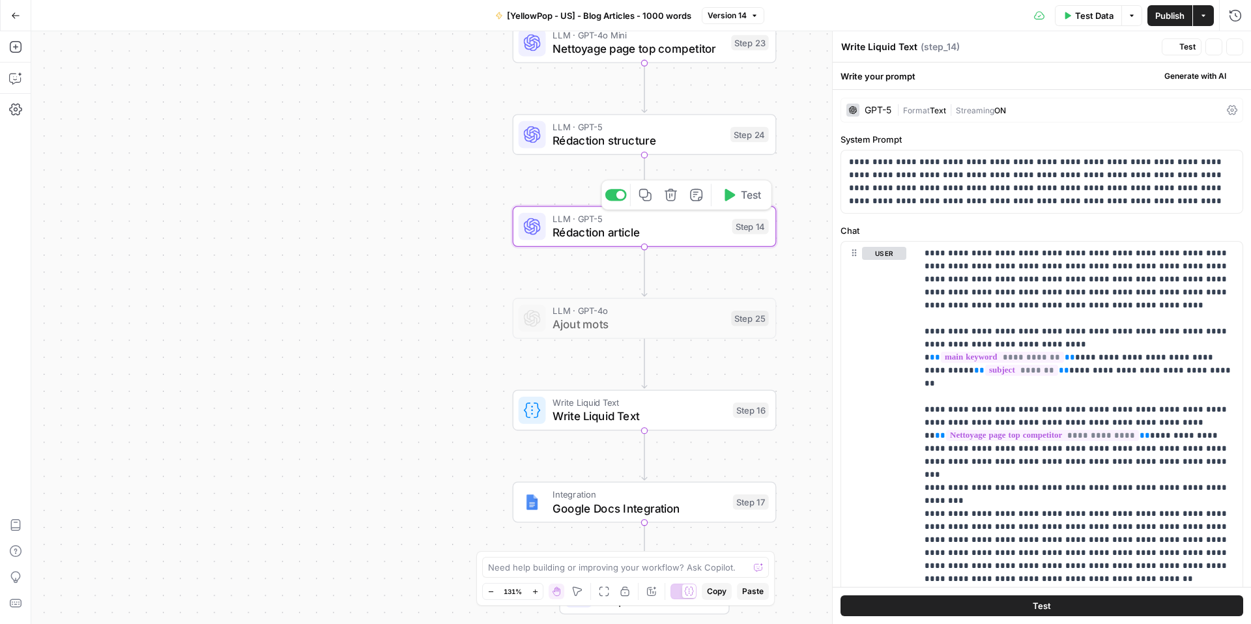
type textarea "Rédaction article"
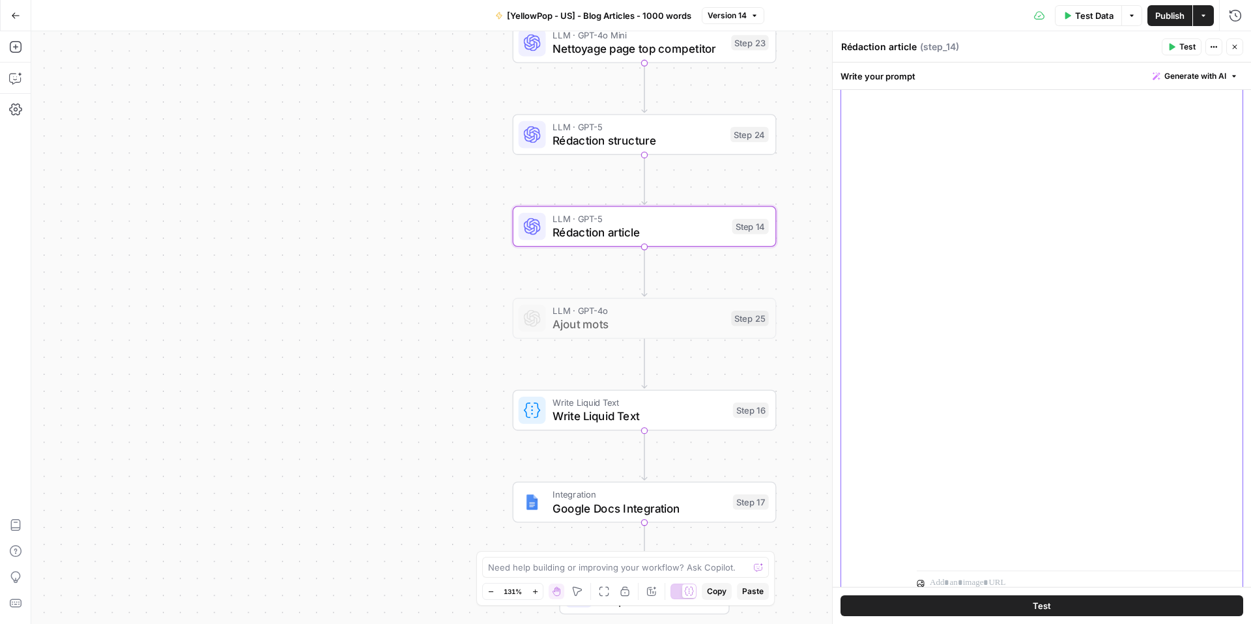
scroll to position [927, 0]
click at [1200, 19] on icon "button" at bounding box center [1204, 16] width 8 height 8
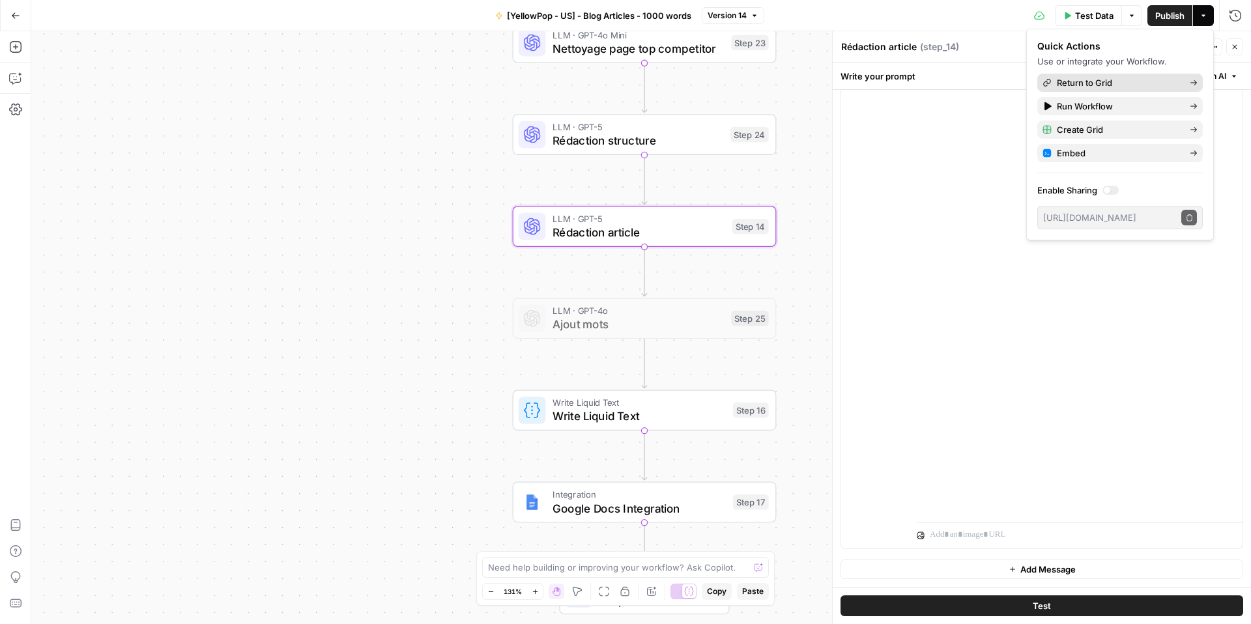
click at [1104, 83] on span "Return to Grid" at bounding box center [1118, 82] width 123 height 13
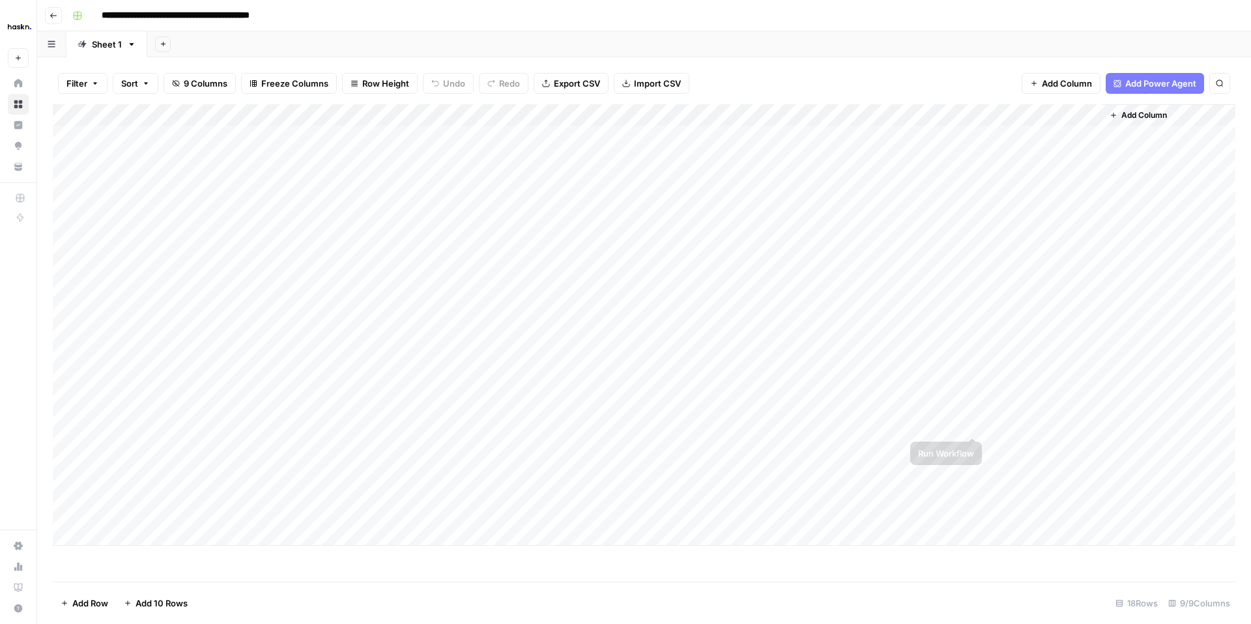
click at [972, 424] on div "Add Column" at bounding box center [644, 325] width 1183 height 442
click at [972, 467] on div "Add Column" at bounding box center [644, 325] width 1183 height 442
click at [972, 489] on div "Add Column" at bounding box center [644, 325] width 1183 height 442
click at [787, 446] on div "Add Column" at bounding box center [644, 325] width 1183 height 442
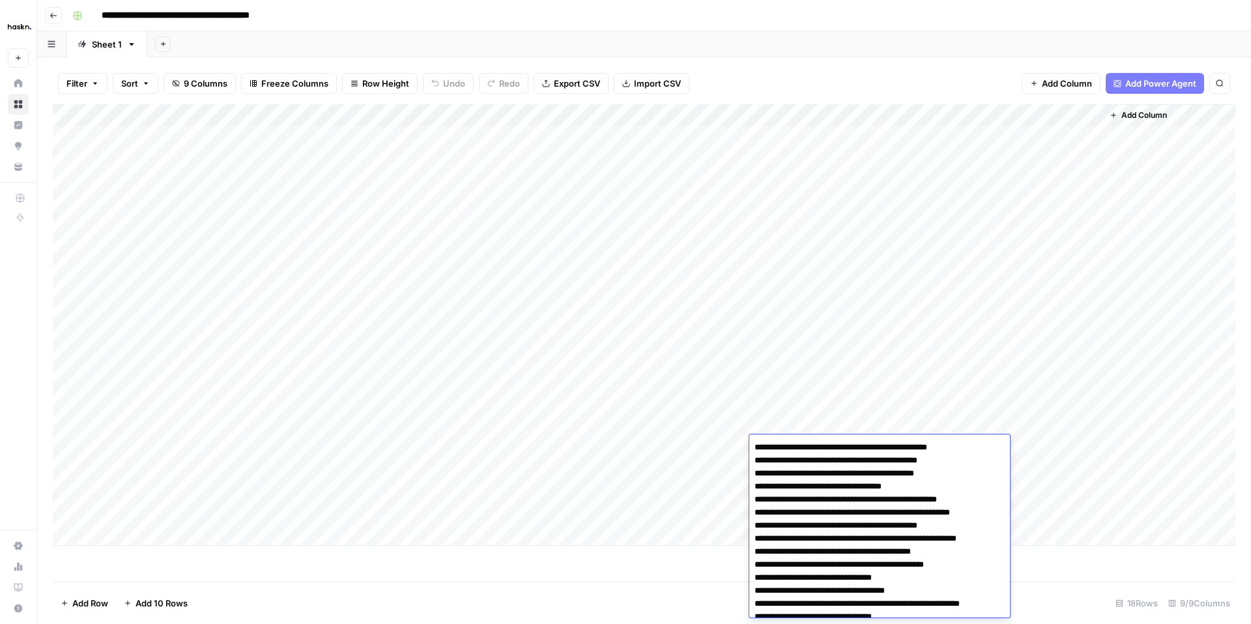
scroll to position [2716, 0]
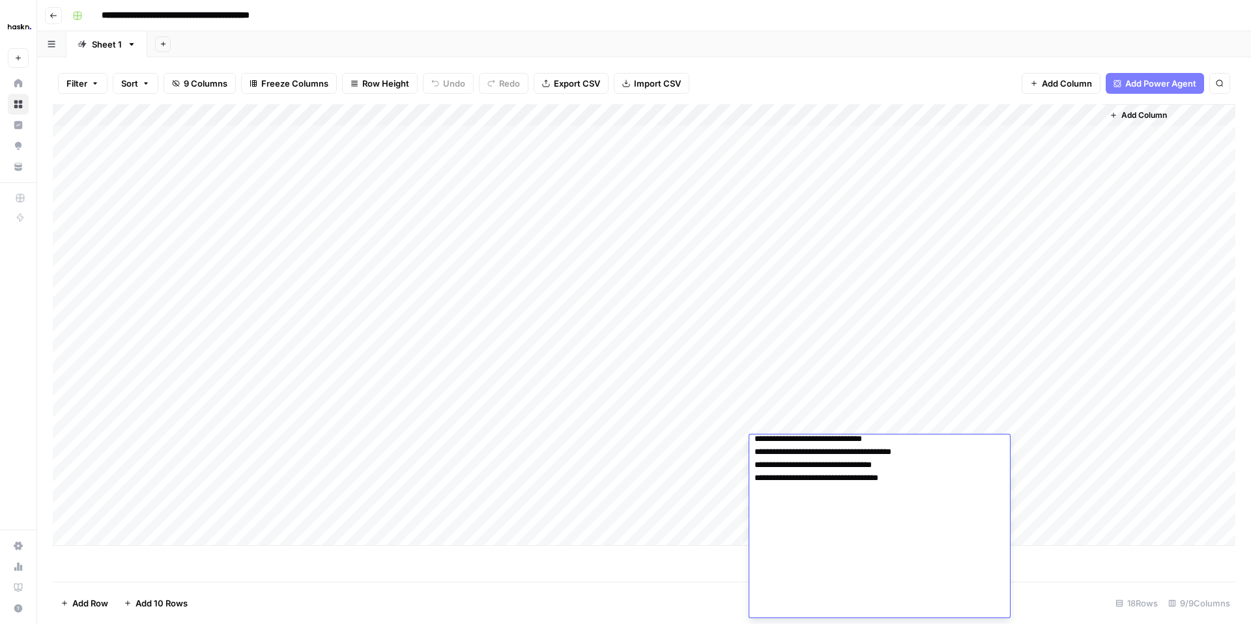
type textarea "**********"
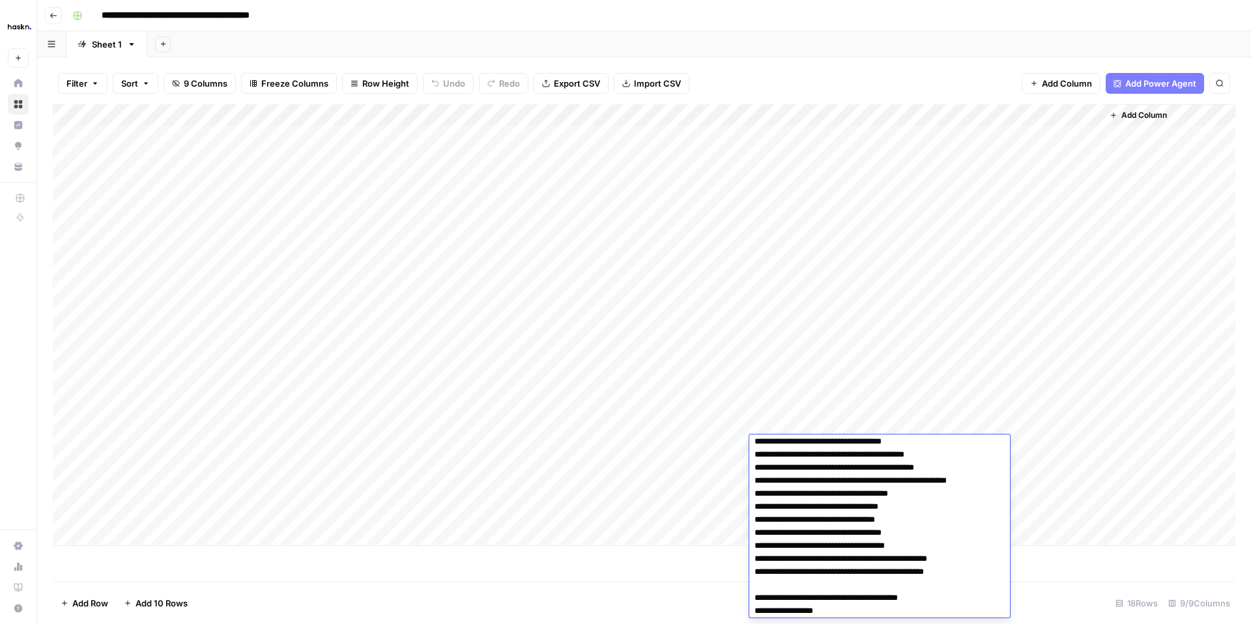
scroll to position [0, 0]
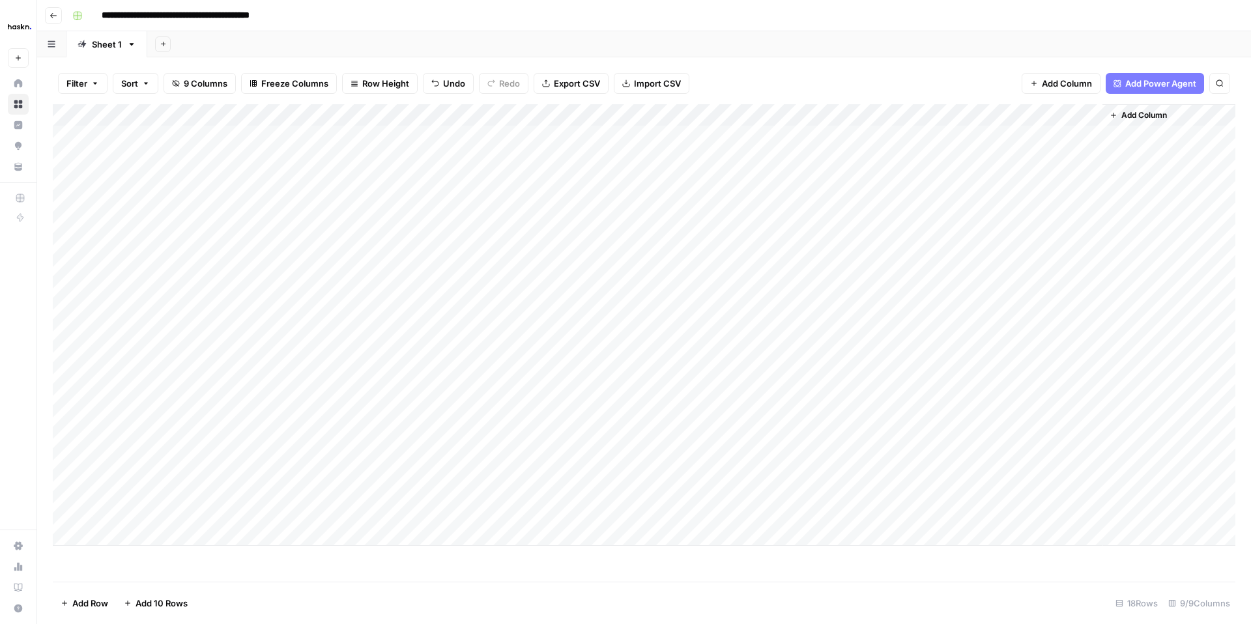
click at [680, 441] on div "Add Column" at bounding box center [644, 325] width 1183 height 442
click at [1090, 467] on div "Add Column" at bounding box center [644, 325] width 1183 height 442
click at [715, 444] on div "Add Column" at bounding box center [644, 325] width 1183 height 442
click at [683, 443] on div "Add Column" at bounding box center [644, 325] width 1183 height 442
click at [683, 443] on textarea at bounding box center [736, 448] width 209 height 18
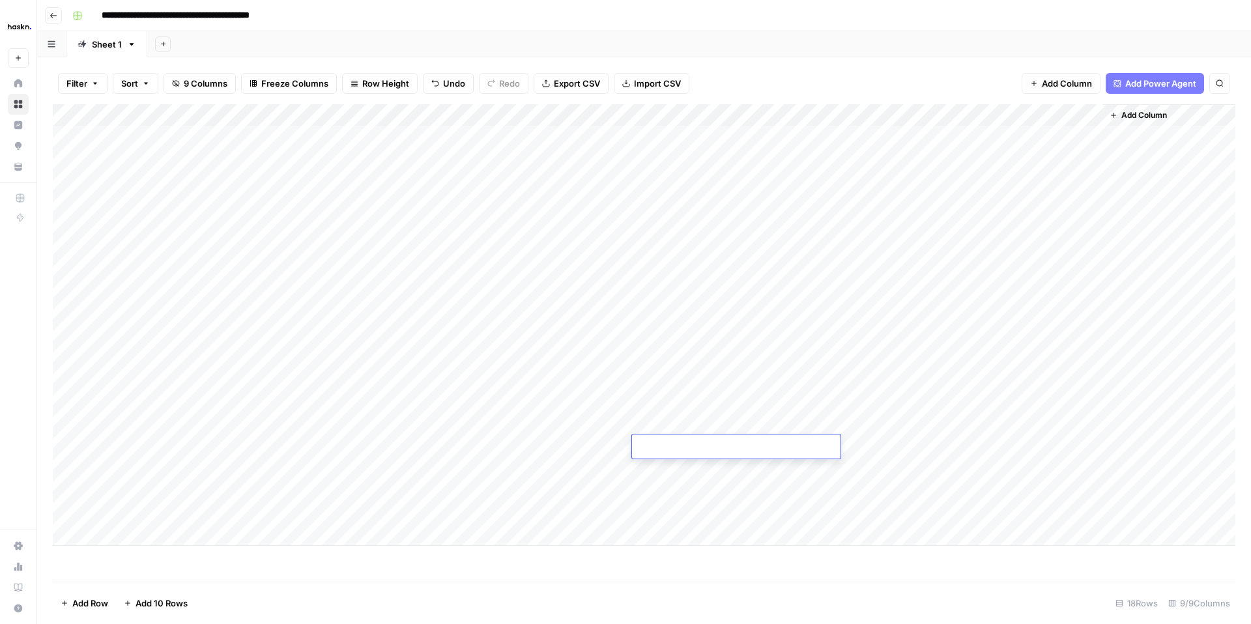
paste textarea "**********"
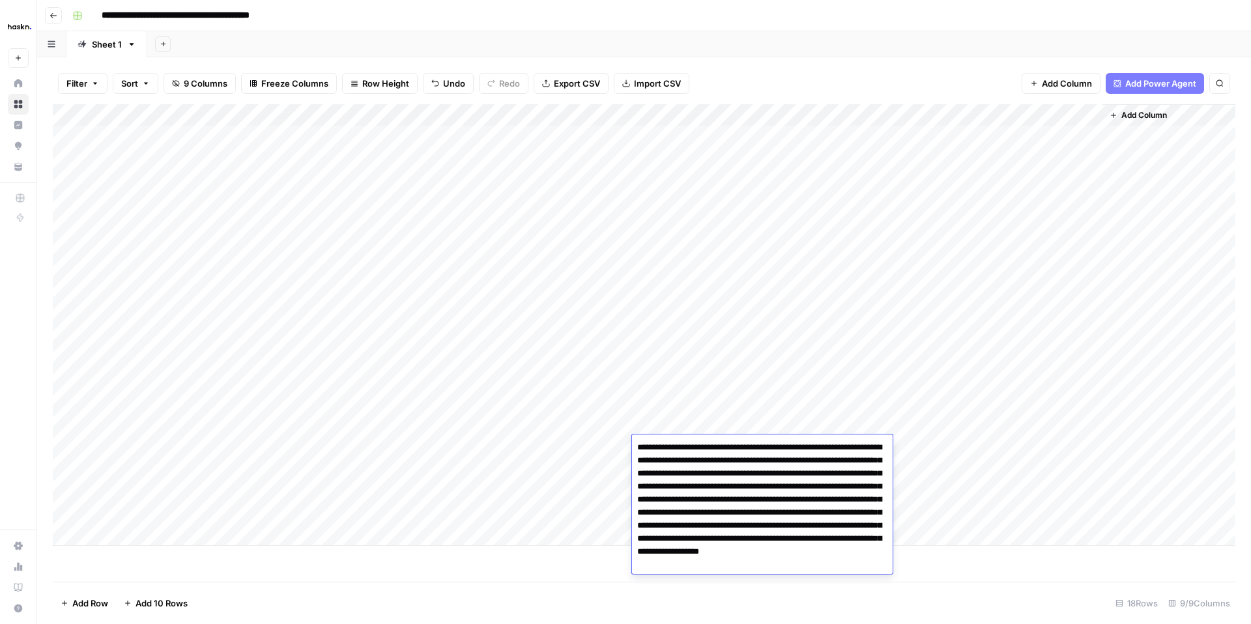
drag, startPoint x: 774, startPoint y: 562, endPoint x: 668, endPoint y: 566, distance: 105.7
click at [663, 563] on textarea "**********" at bounding box center [762, 507] width 261 height 136
type textarea "**********"
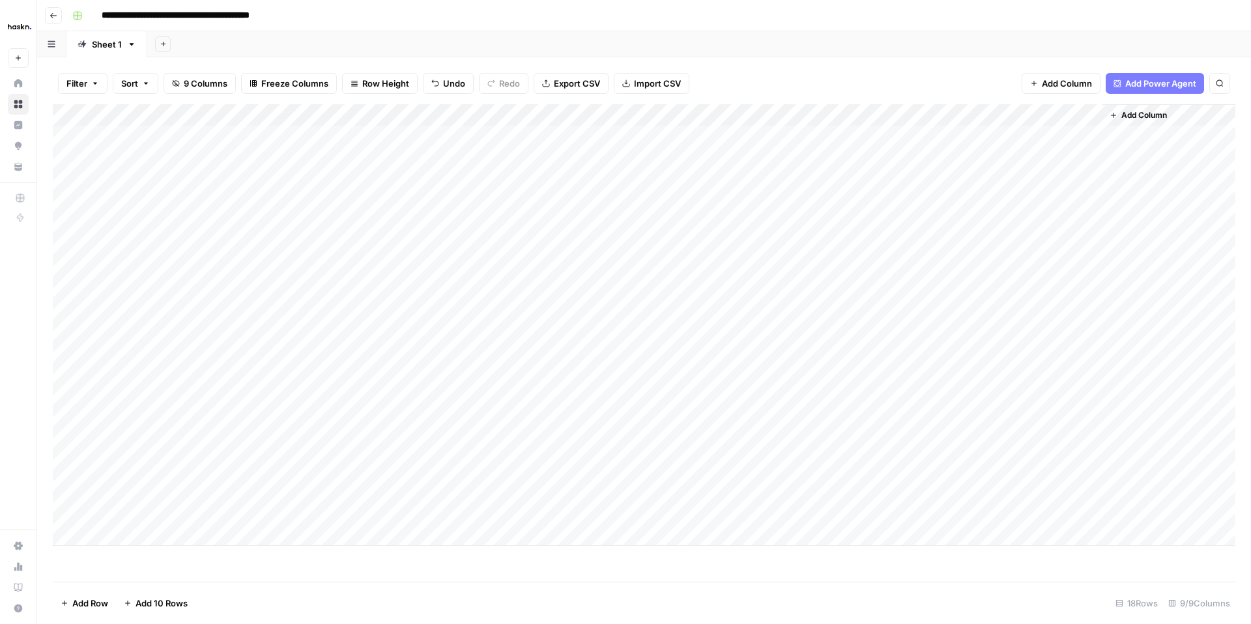
click at [701, 443] on div "Add Column" at bounding box center [644, 325] width 1183 height 442
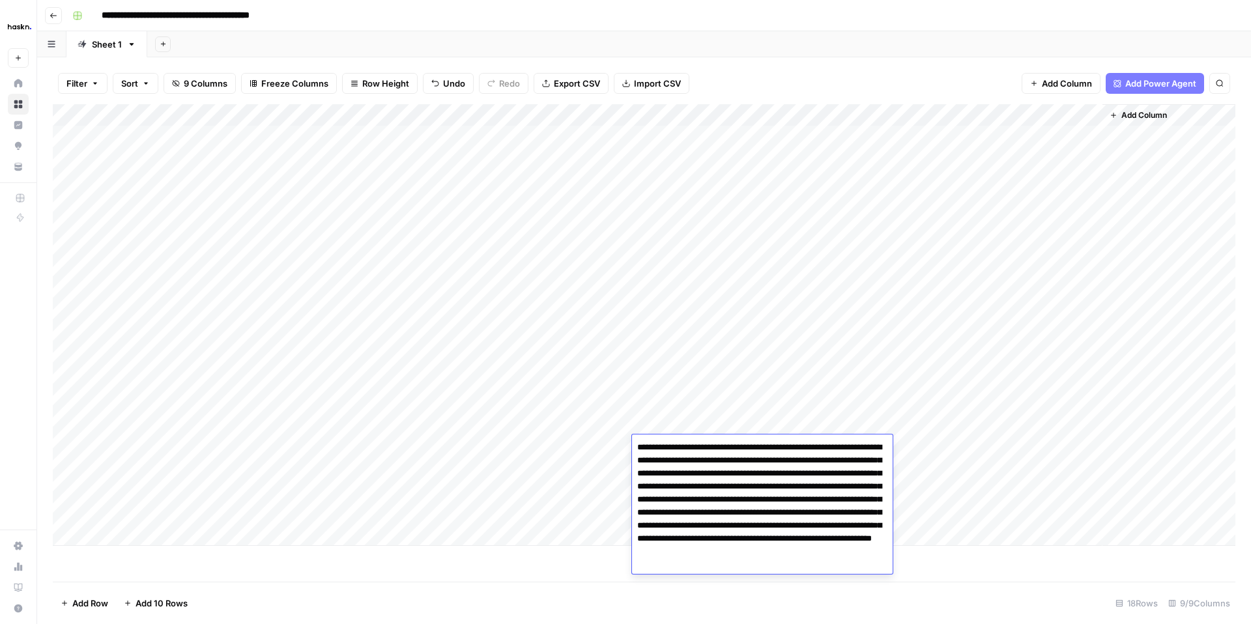
click at [931, 444] on div "Add Column" at bounding box center [644, 325] width 1183 height 442
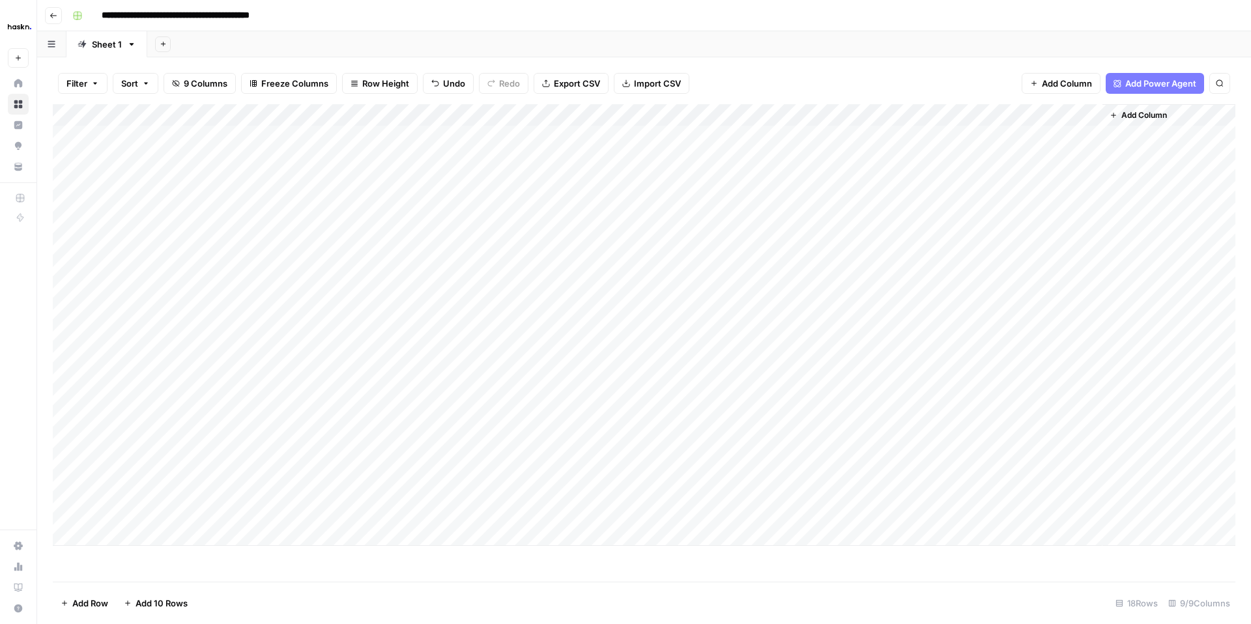
click at [1084, 423] on div "Add Column" at bounding box center [644, 325] width 1183 height 442
click at [1092, 468] on div "Add Column" at bounding box center [644, 325] width 1183 height 442
click at [1088, 491] on div "Add Column" at bounding box center [644, 325] width 1183 height 442
click at [1087, 442] on div "Add Column" at bounding box center [644, 325] width 1183 height 442
